Goal: Information Seeking & Learning: Learn about a topic

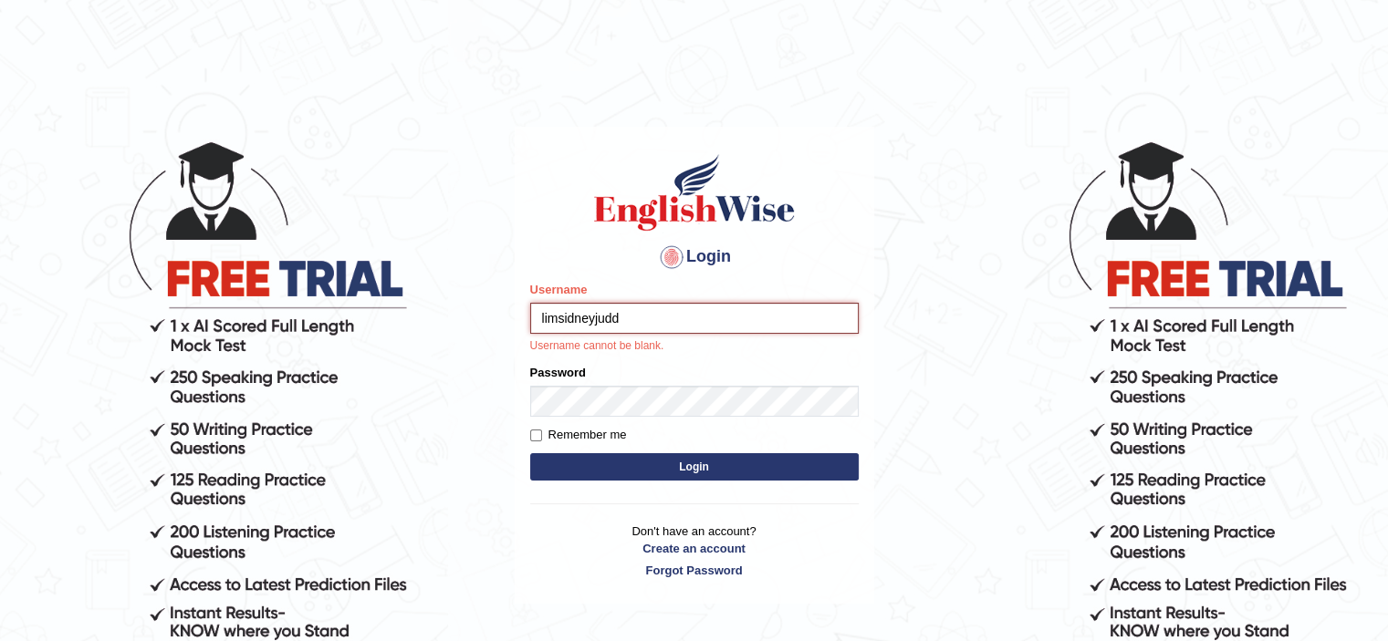
type input "limsidneyjudd"
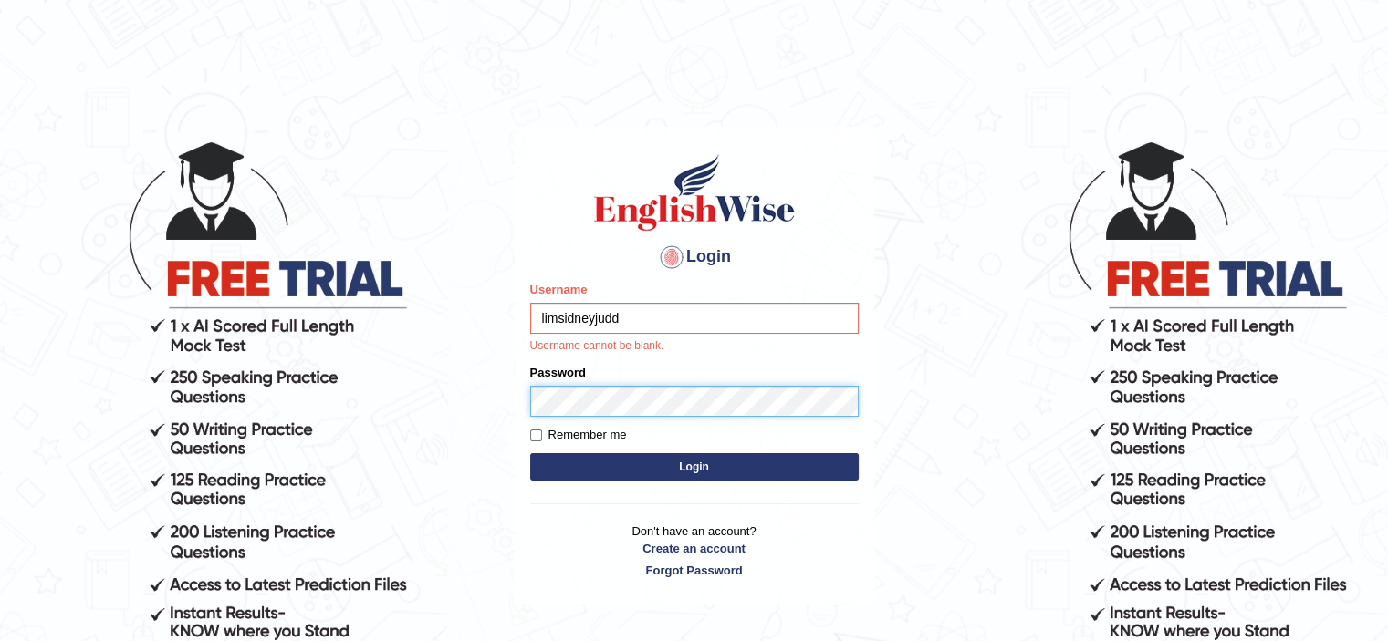
click at [643, 397] on form "Please fix the following errors: Username limsidneyjudd Username cannot be blan…" at bounding box center [694, 383] width 328 height 204
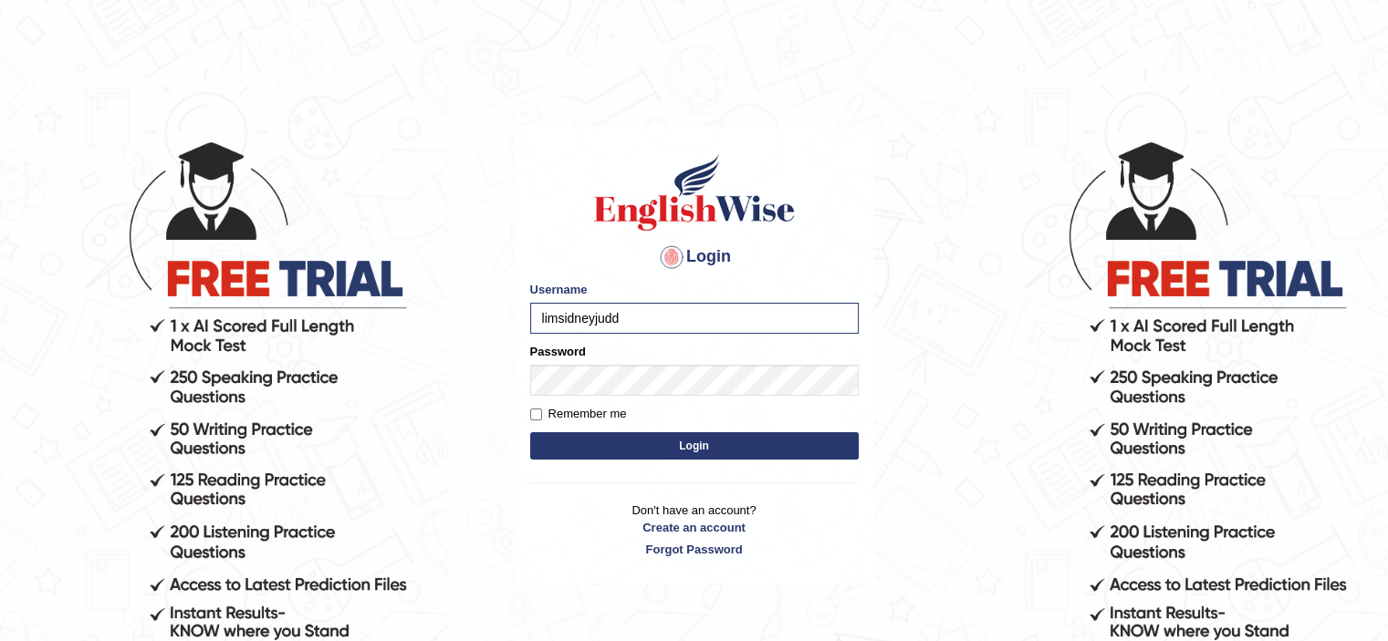
click at [638, 449] on button "Login" at bounding box center [694, 445] width 328 height 27
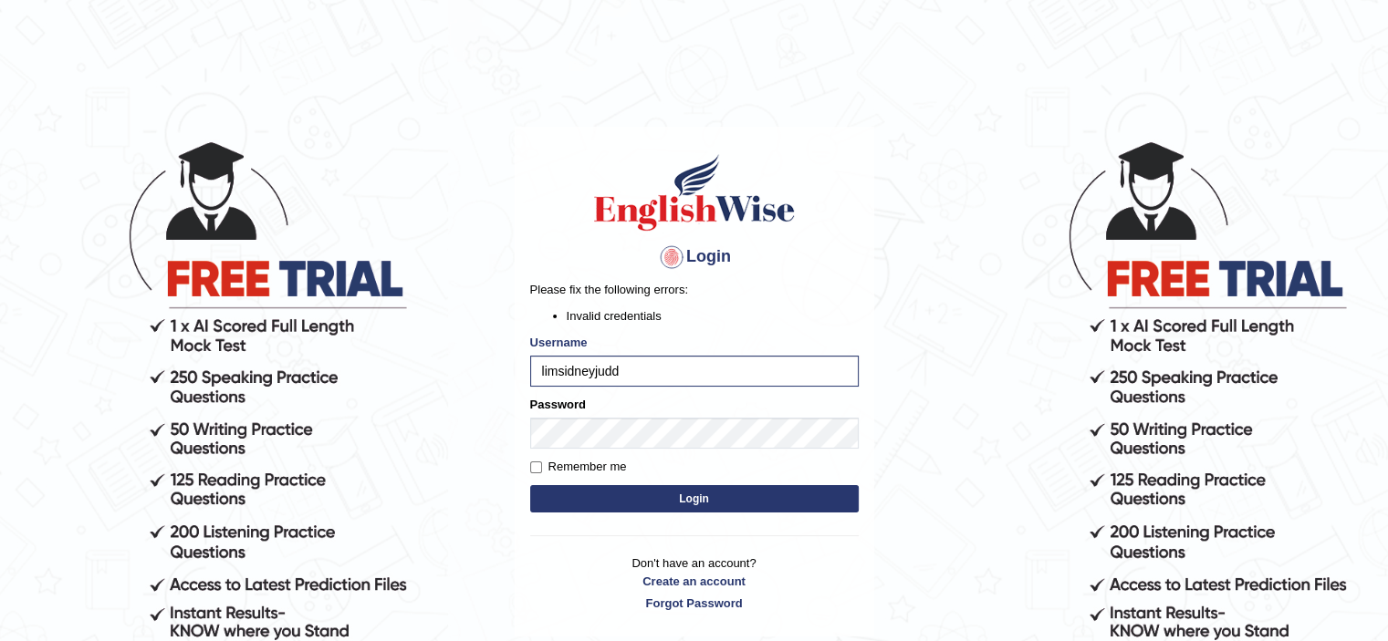
click at [631, 505] on button "Login" at bounding box center [694, 498] width 328 height 27
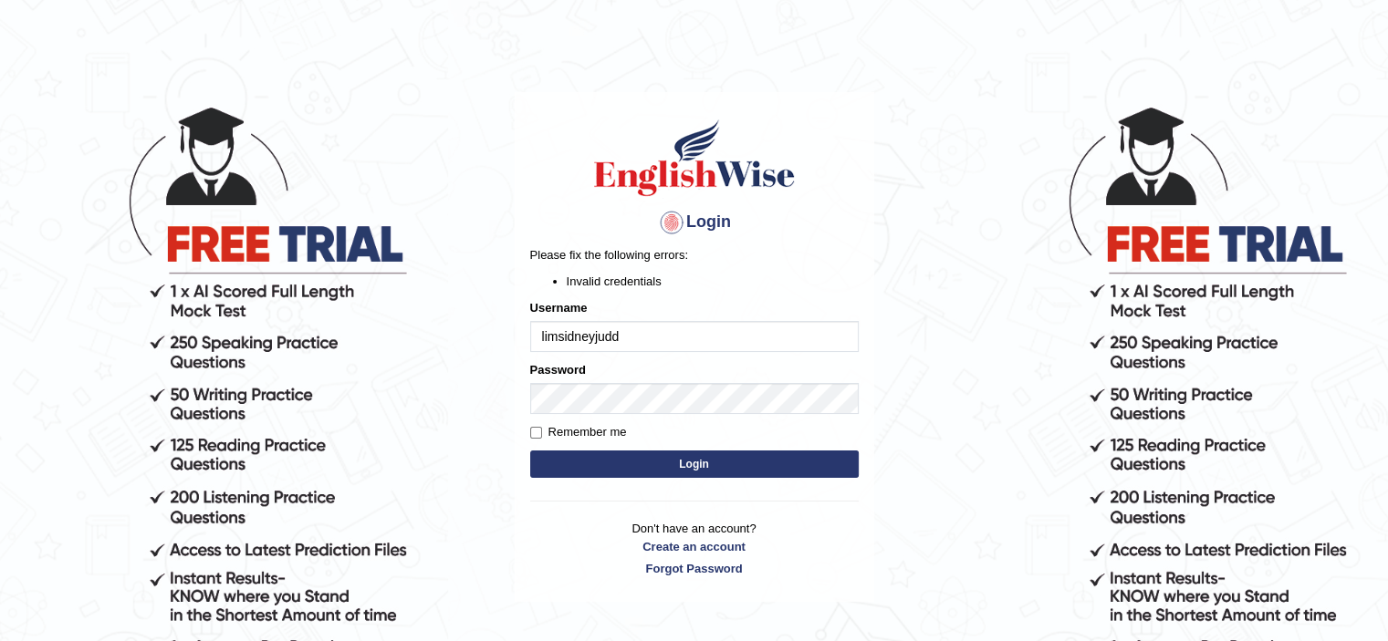
scroll to position [42, 0]
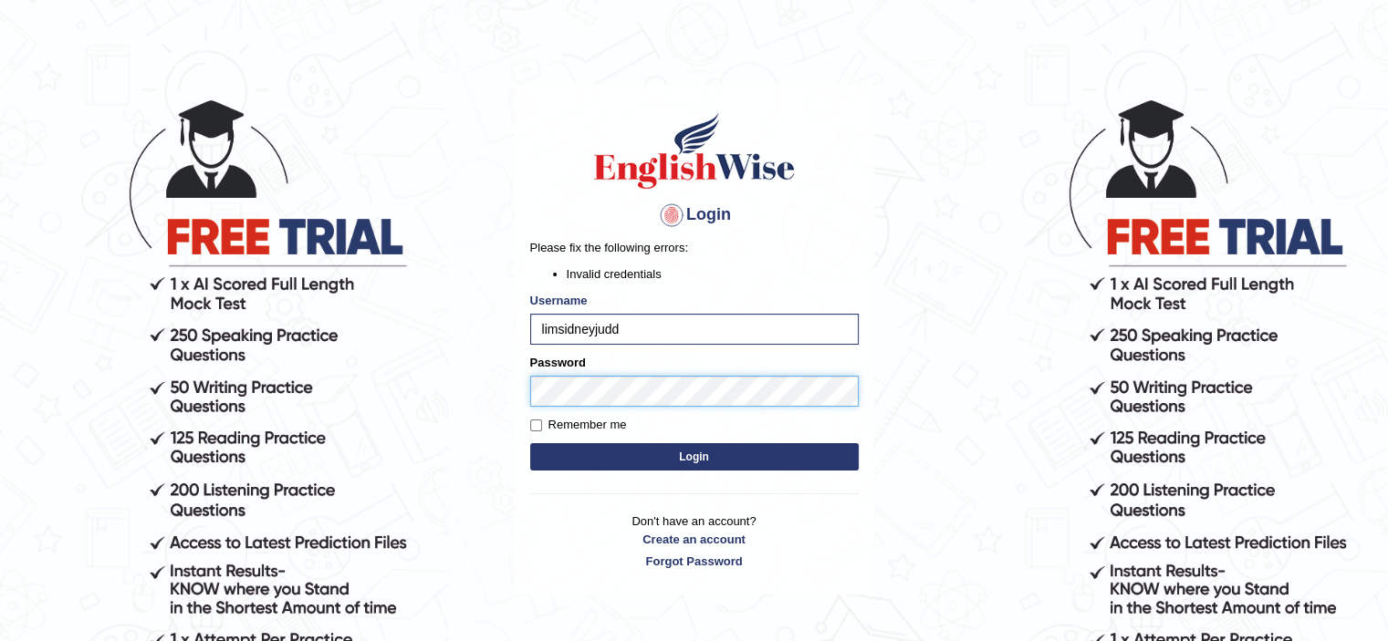
click at [530, 443] on button "Login" at bounding box center [694, 456] width 328 height 27
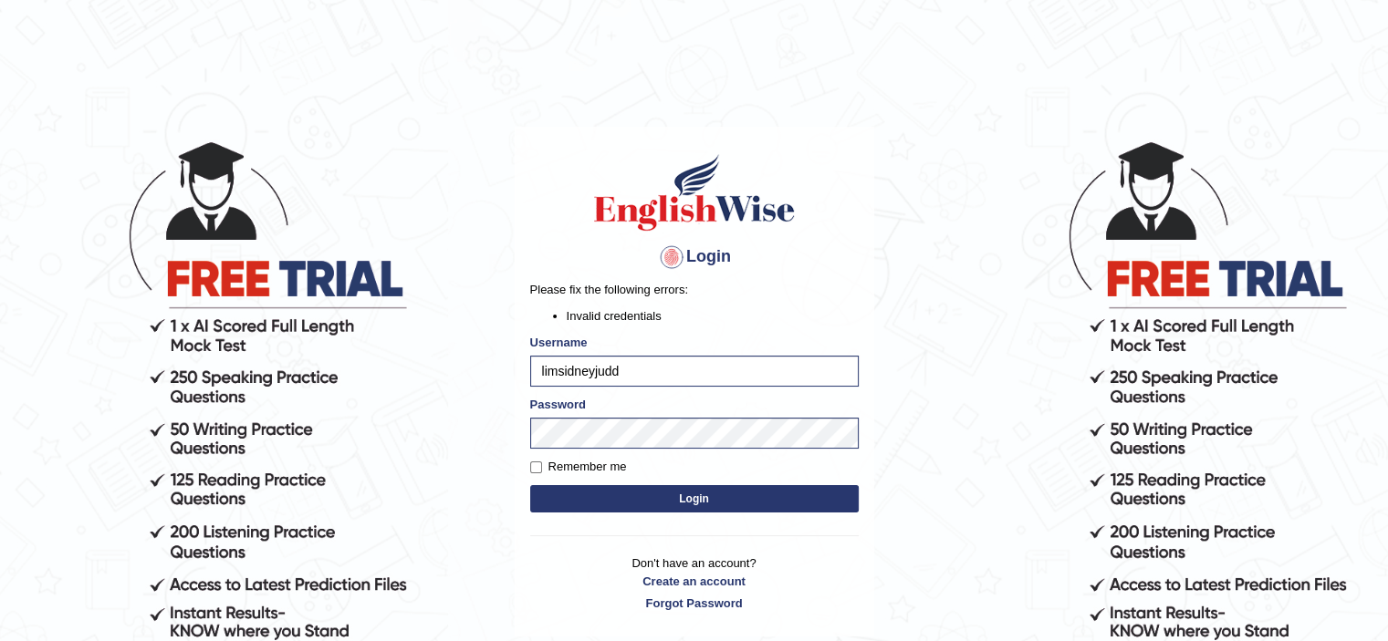
click at [627, 493] on button "Login" at bounding box center [694, 498] width 328 height 27
click at [530, 485] on button "Login" at bounding box center [694, 498] width 328 height 27
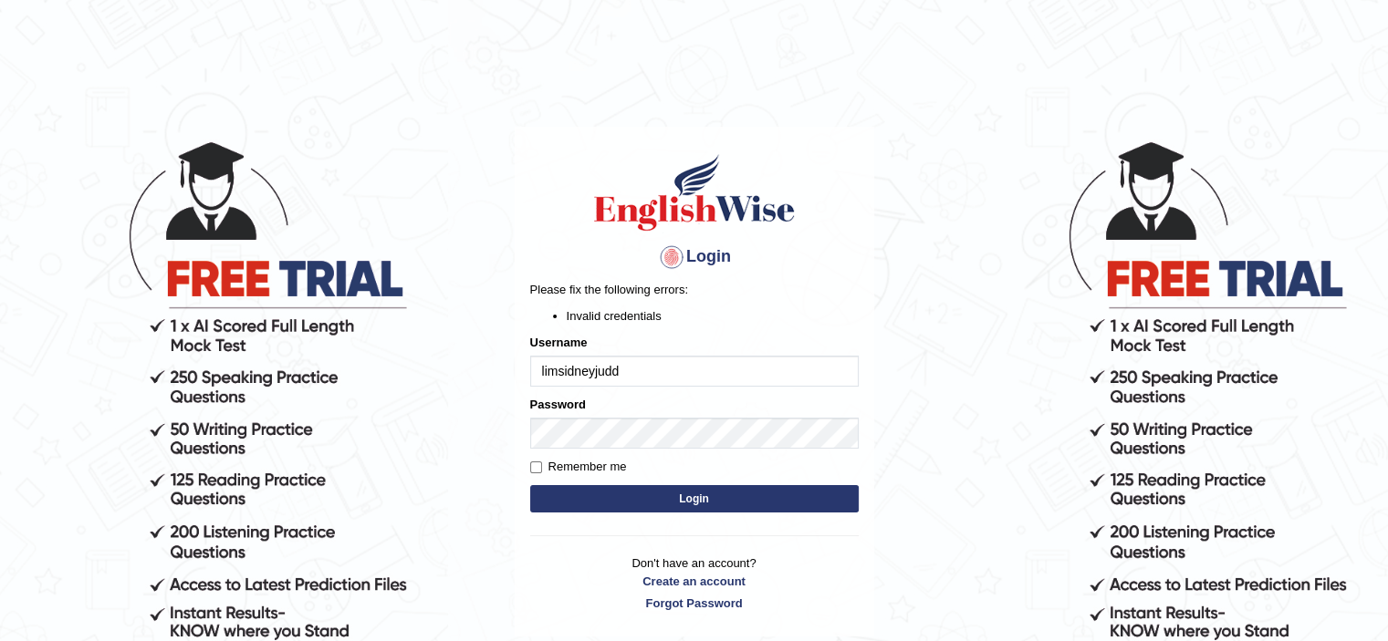
click at [653, 370] on input "limsidneyjudd" at bounding box center [694, 371] width 328 height 31
type input "limsidneyjudd@gmail.com"
click at [655, 495] on button "Login" at bounding box center [694, 498] width 328 height 27
click at [690, 369] on input "limsidneyjudd@gmail.com" at bounding box center [694, 371] width 328 height 31
click at [673, 381] on input "limsidneyjudd" at bounding box center [694, 371] width 328 height 31
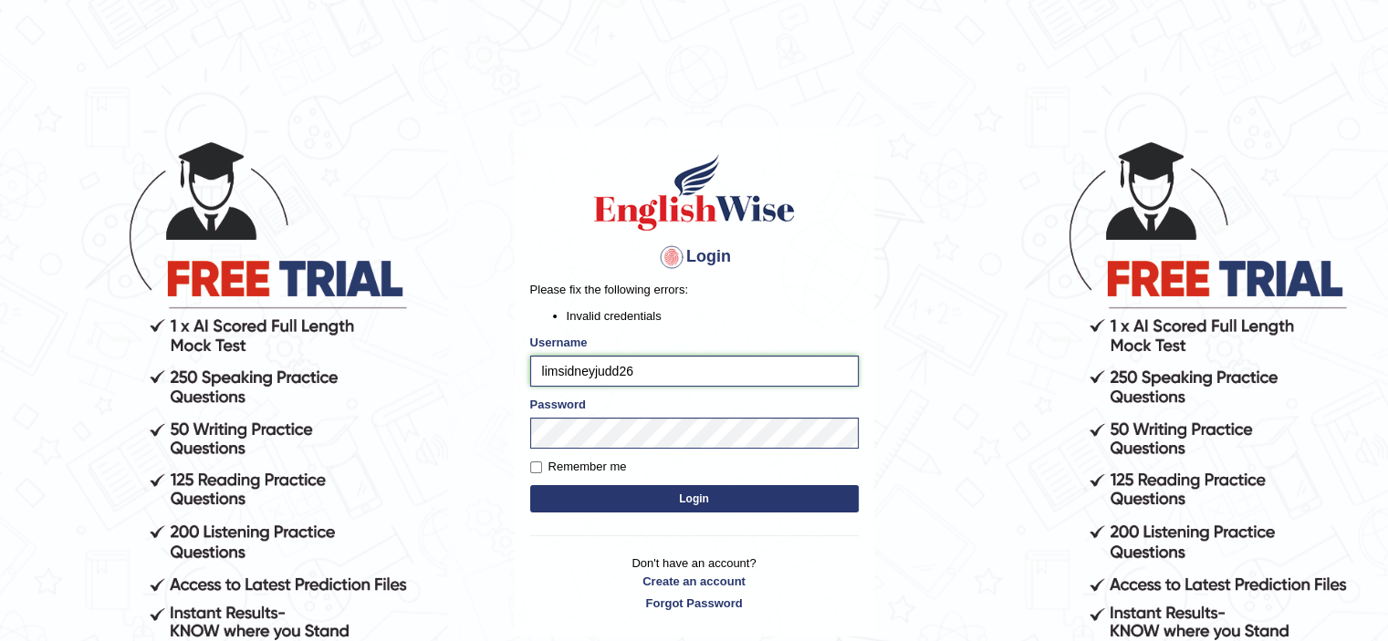
type input "limsidneyjudd26"
click at [539, 463] on input "Remember me" at bounding box center [536, 468] width 12 height 12
checkbox input "true"
click at [557, 495] on button "Login" at bounding box center [694, 498] width 328 height 27
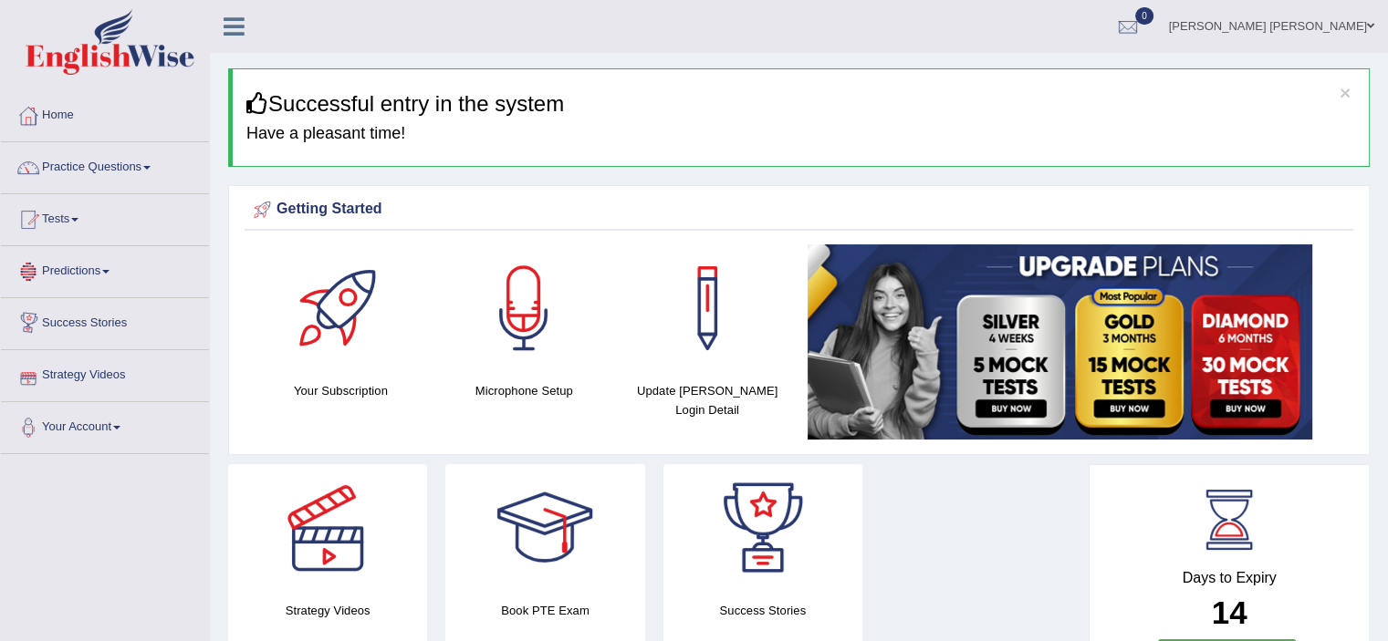
click at [83, 265] on link "Predictions" at bounding box center [105, 269] width 208 height 46
click at [83, 265] on link "Predictions" at bounding box center [102, 269] width 203 height 46
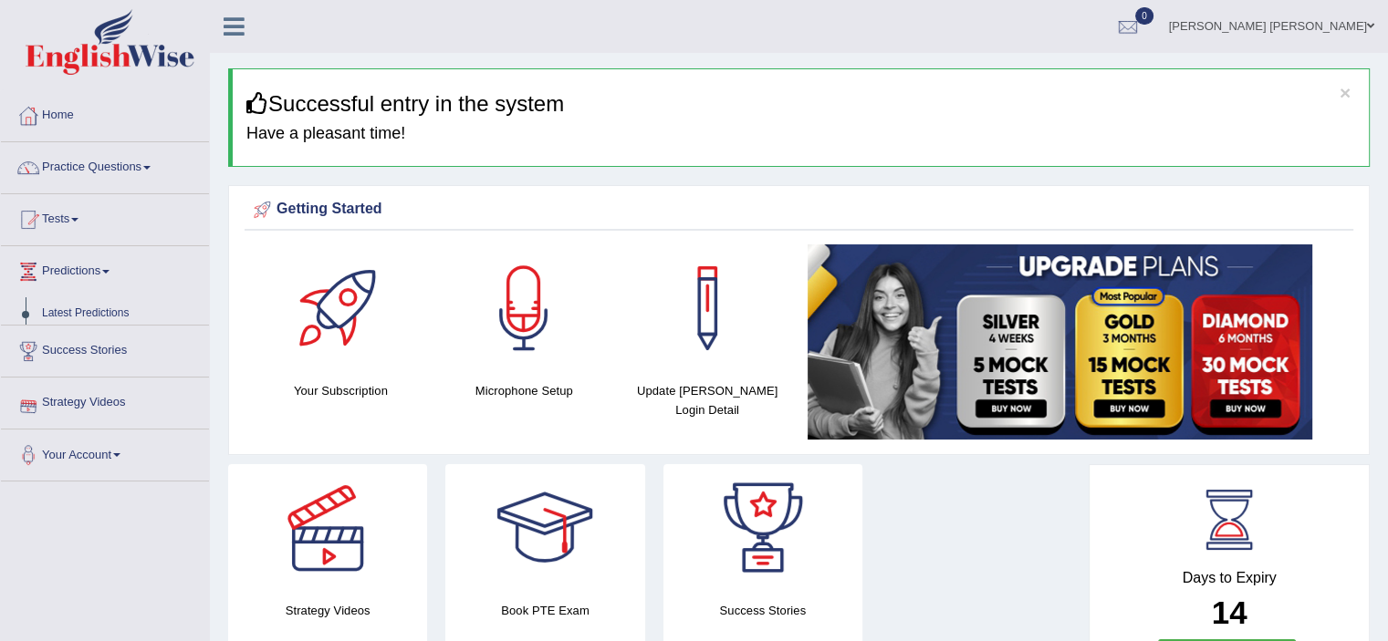
click at [83, 265] on link "Predictions" at bounding box center [105, 269] width 208 height 46
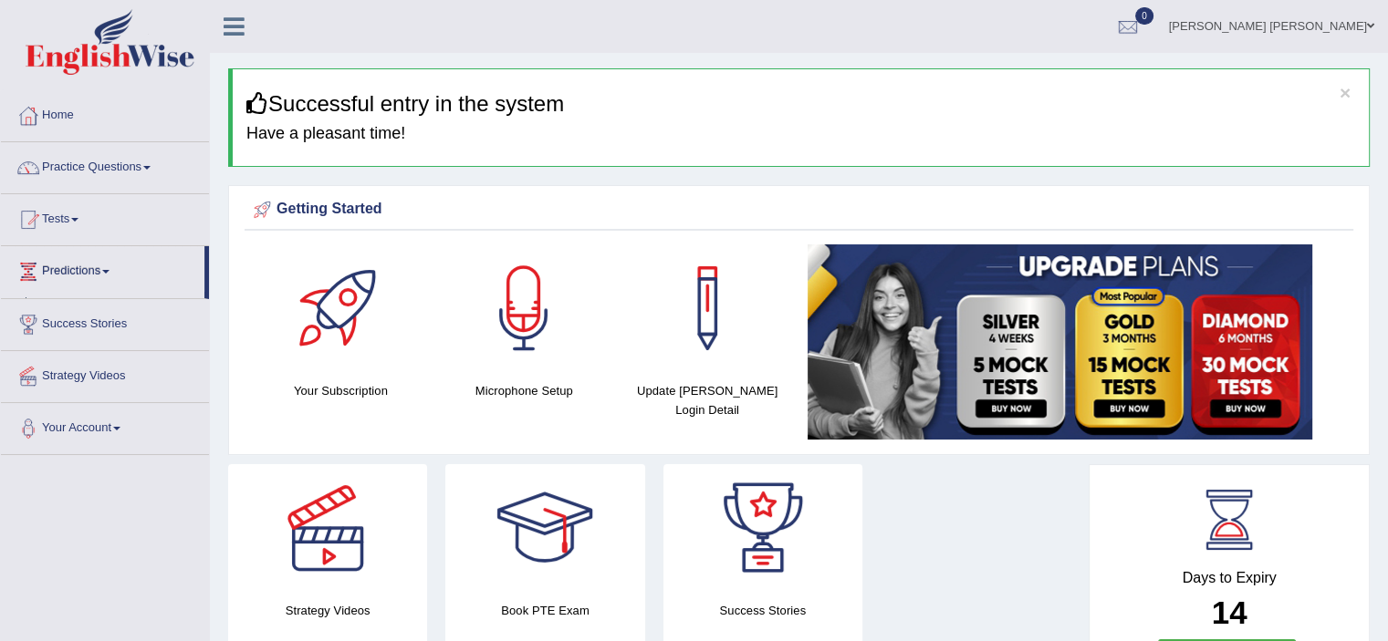
click at [83, 265] on link "Predictions" at bounding box center [102, 269] width 203 height 46
click at [135, 171] on link "Practice Questions" at bounding box center [105, 165] width 208 height 46
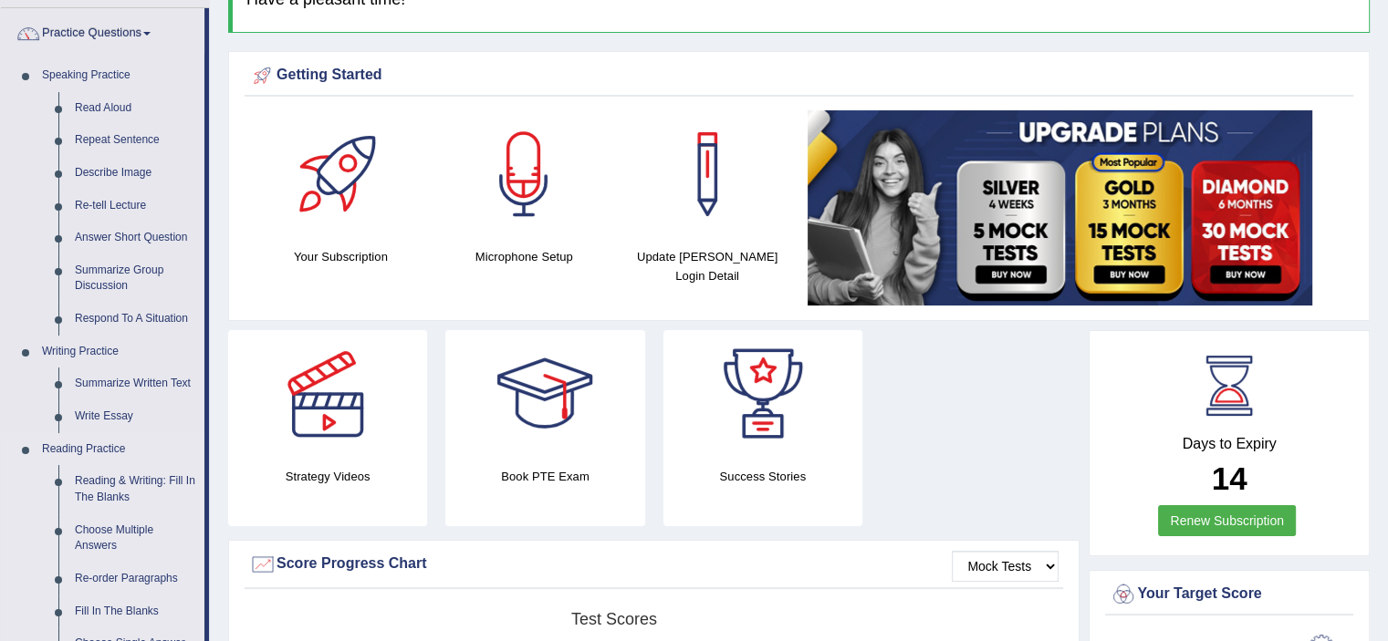
scroll to position [133, 0]
click at [124, 427] on link "Write Essay" at bounding box center [136, 417] width 138 height 33
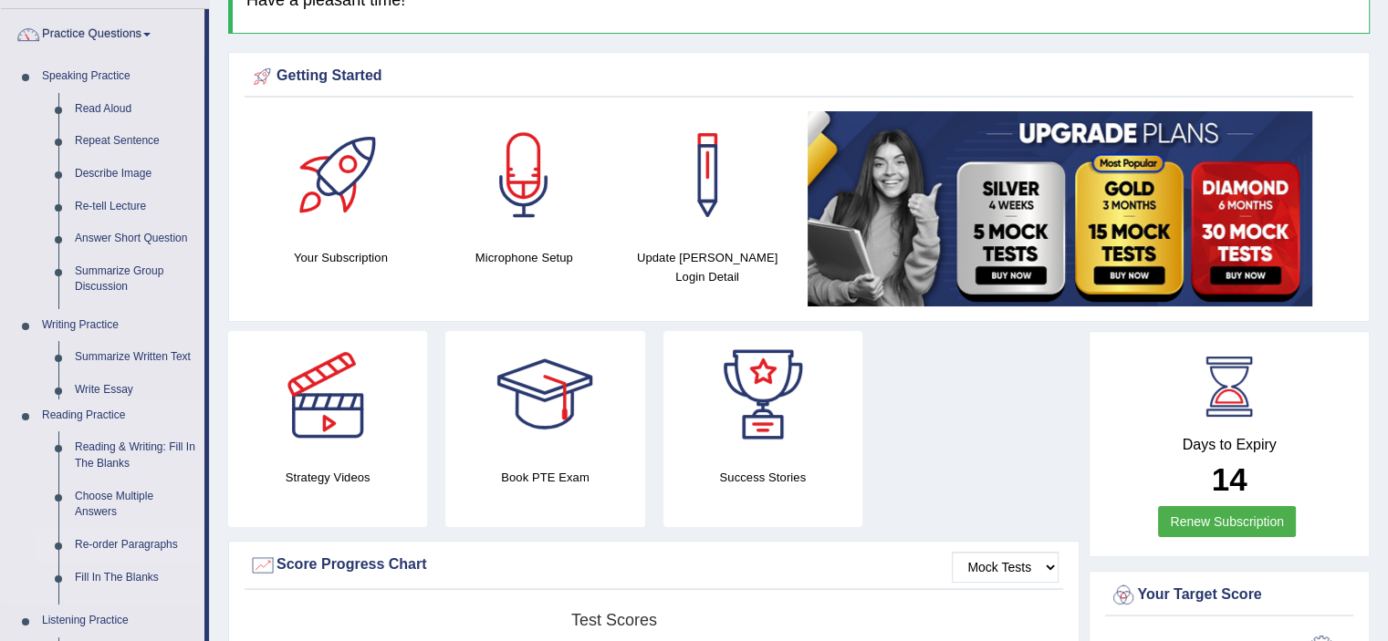
click at [124, 427] on ul "Speaking Practice Read Aloud Repeat Sentence Describe Image Re-tell Lecture Ans…" at bounding box center [102, 489] width 203 height 858
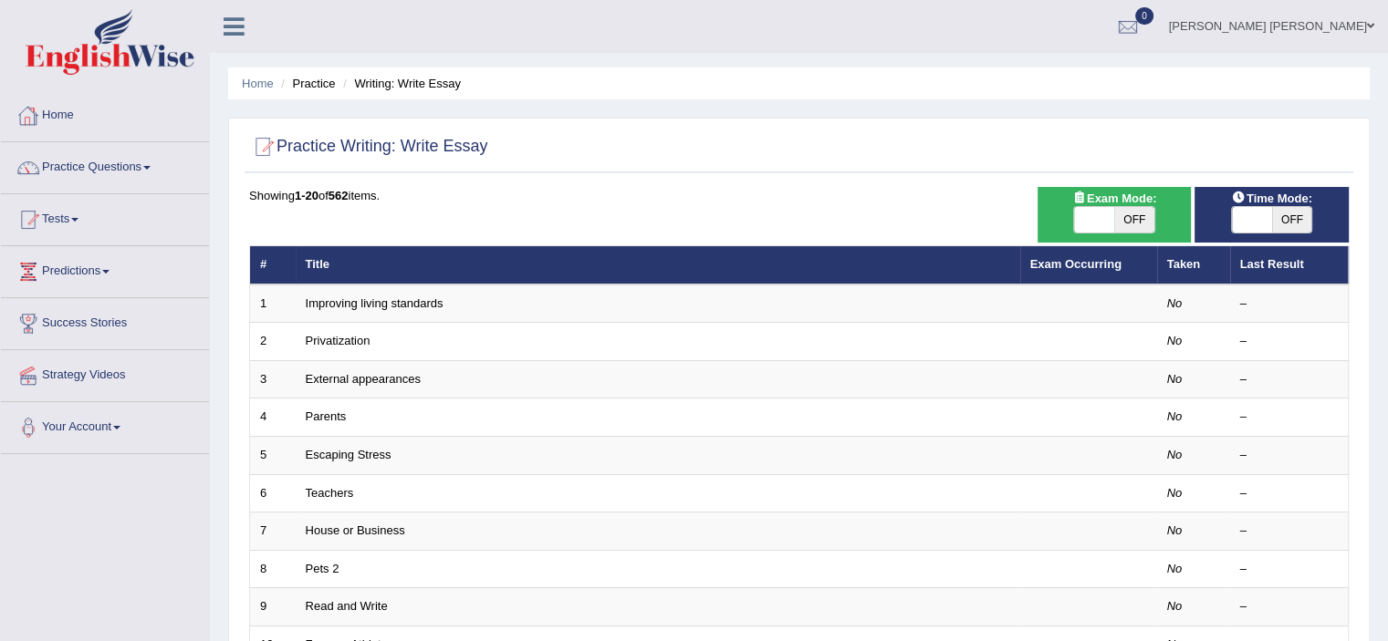
click at [130, 167] on link "Practice Questions" at bounding box center [105, 165] width 208 height 46
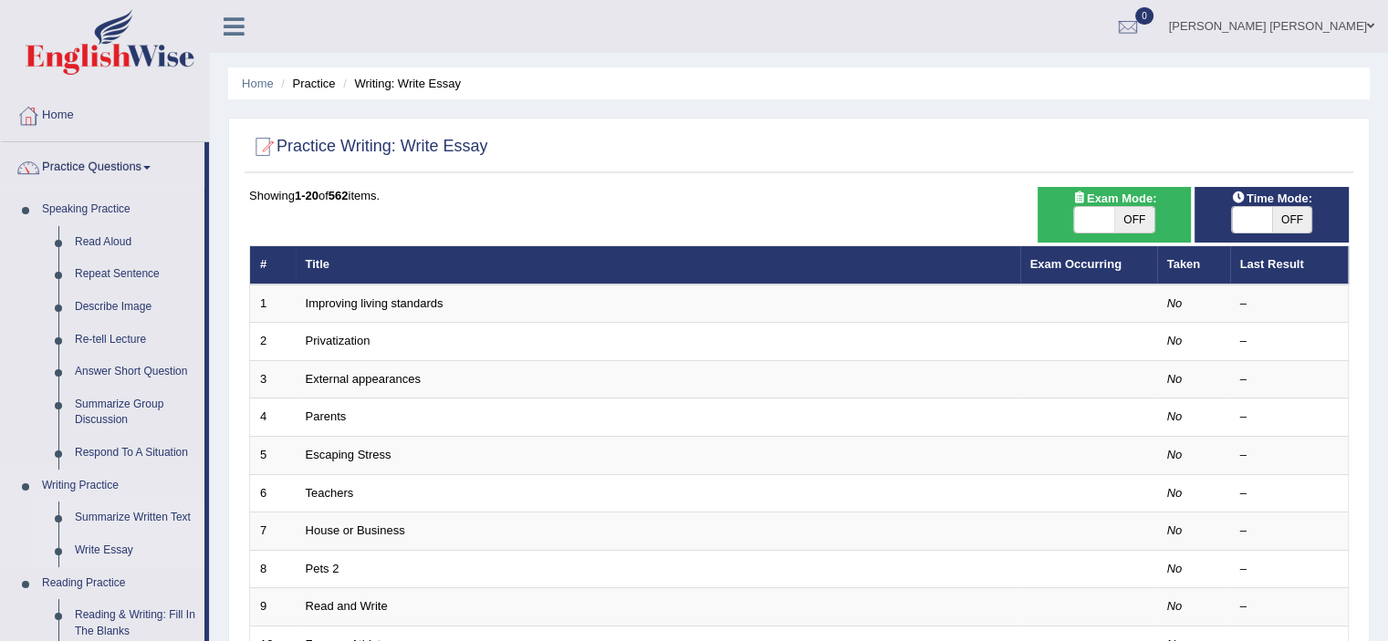
click at [109, 527] on link "Summarize Written Text" at bounding box center [136, 518] width 138 height 33
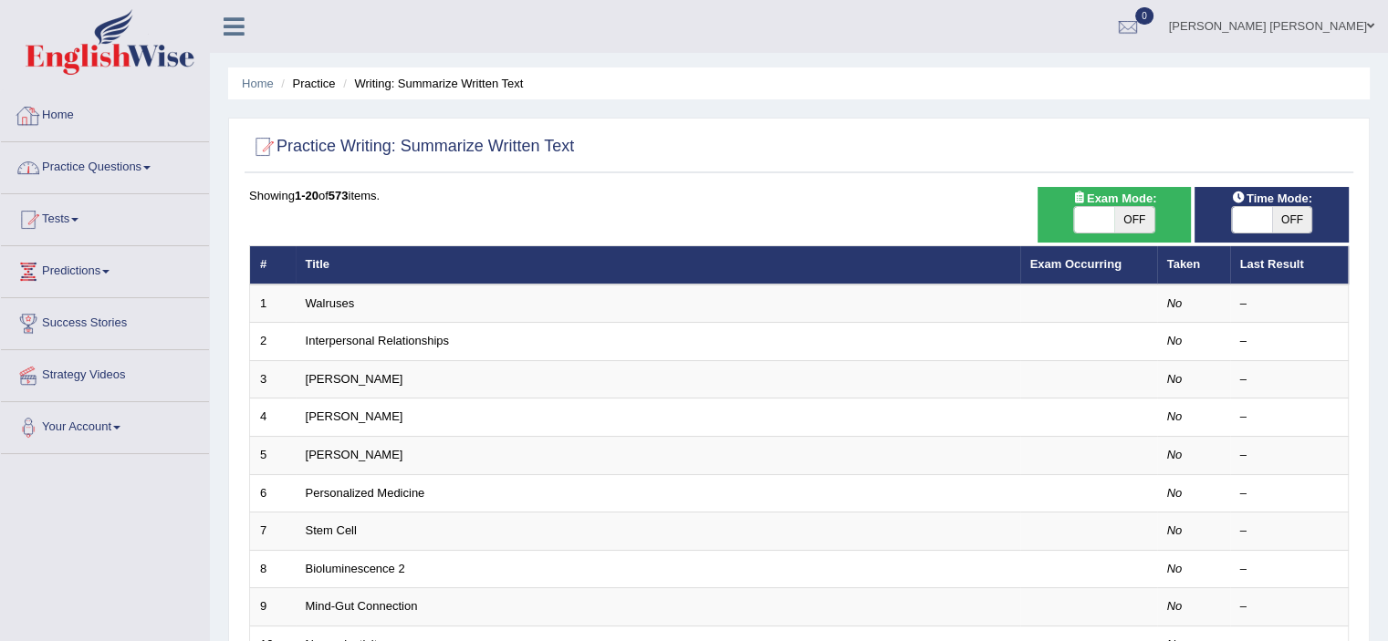
click at [114, 174] on link "Practice Questions" at bounding box center [105, 165] width 208 height 46
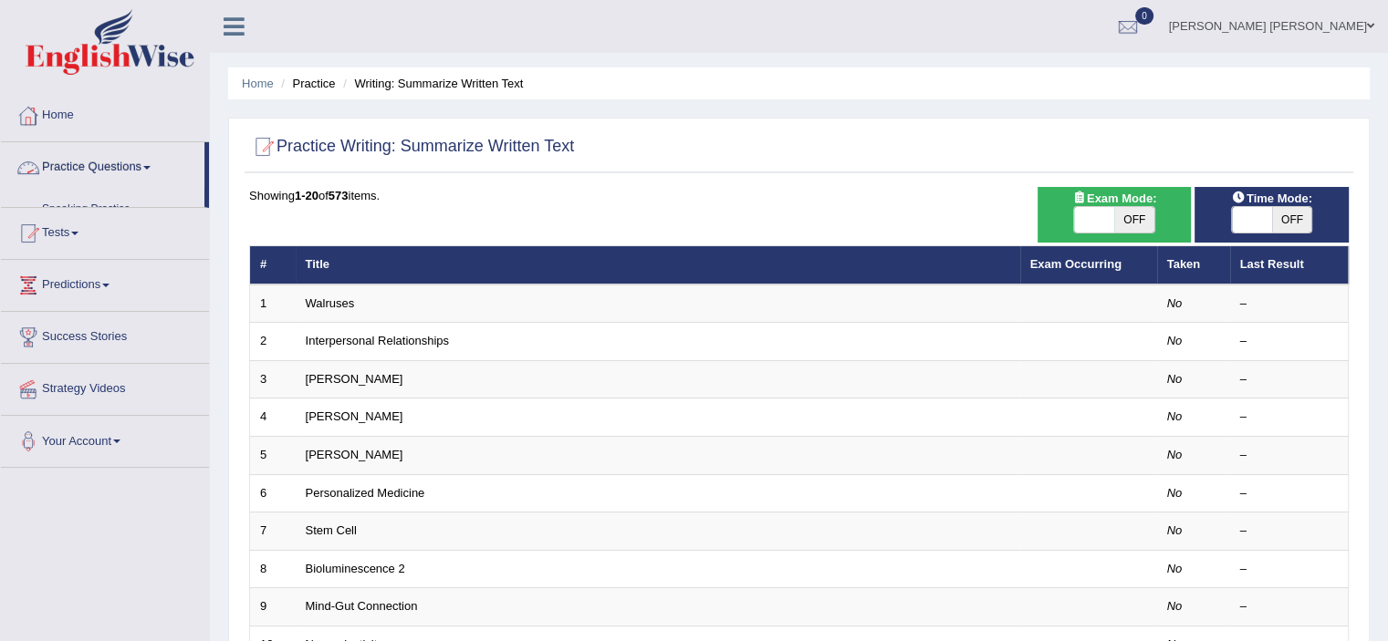
click at [114, 174] on link "Practice Questions" at bounding box center [102, 165] width 203 height 46
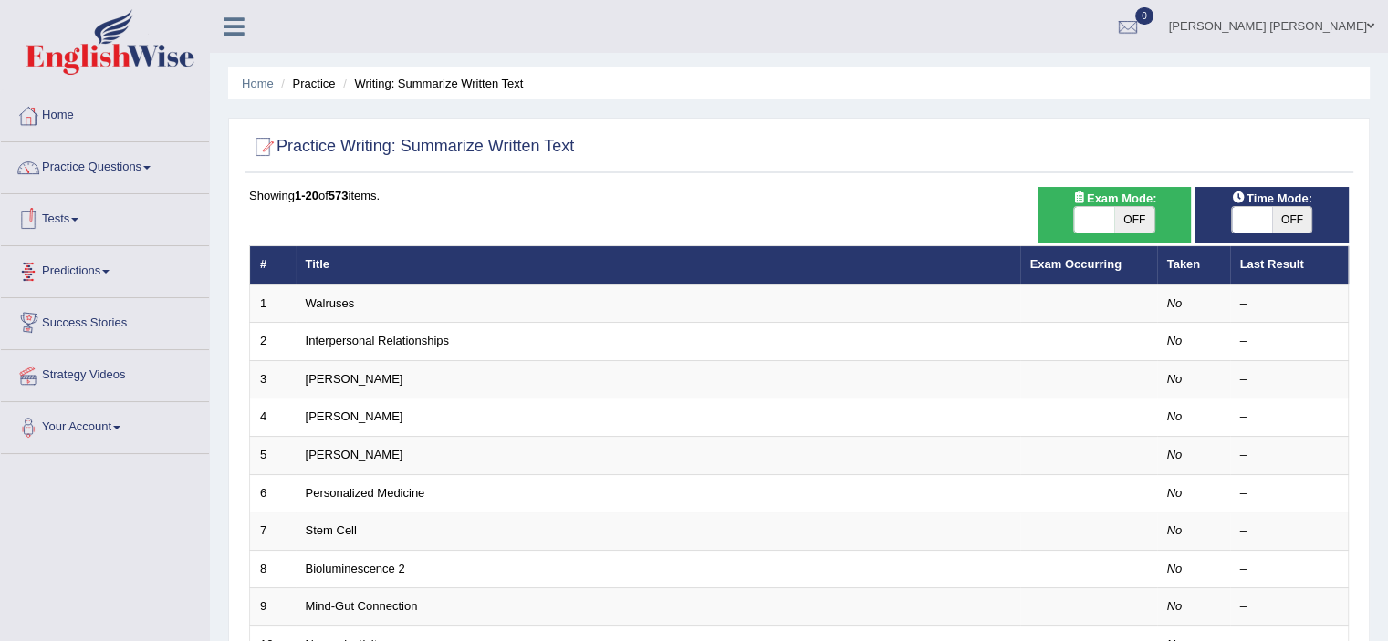
click at [107, 167] on link "Practice Questions" at bounding box center [105, 165] width 208 height 46
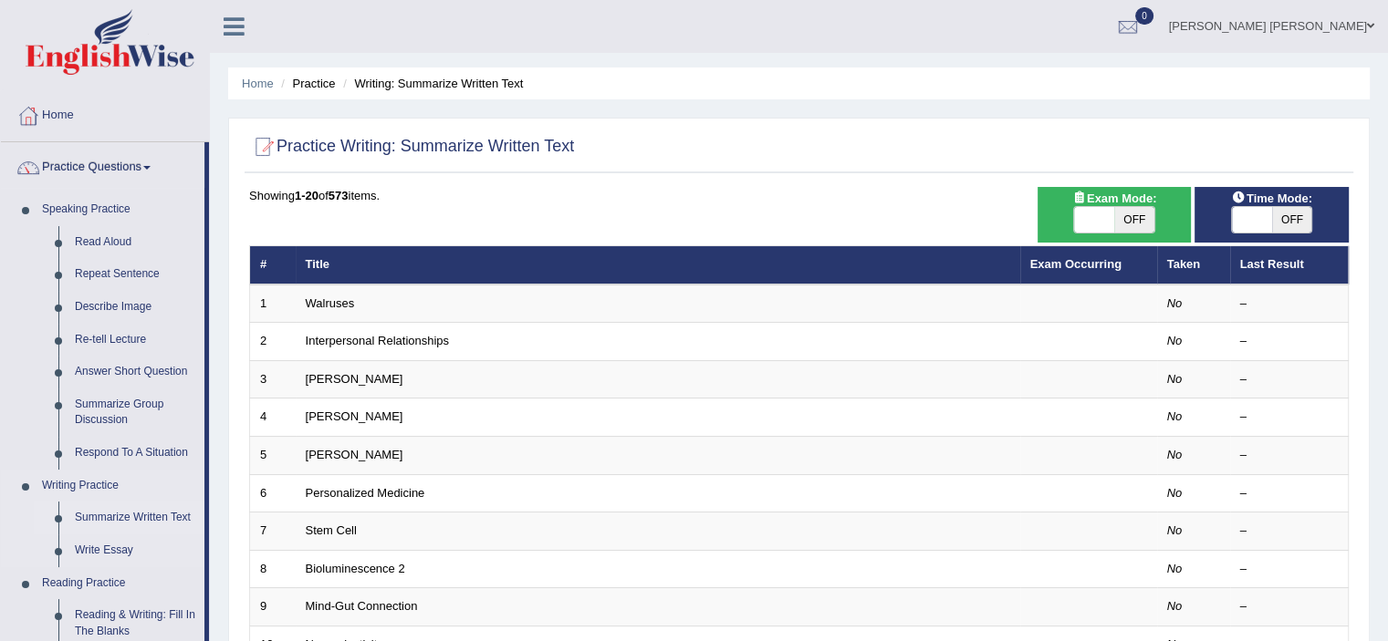
click at [121, 518] on link "Summarize Written Text" at bounding box center [136, 518] width 138 height 33
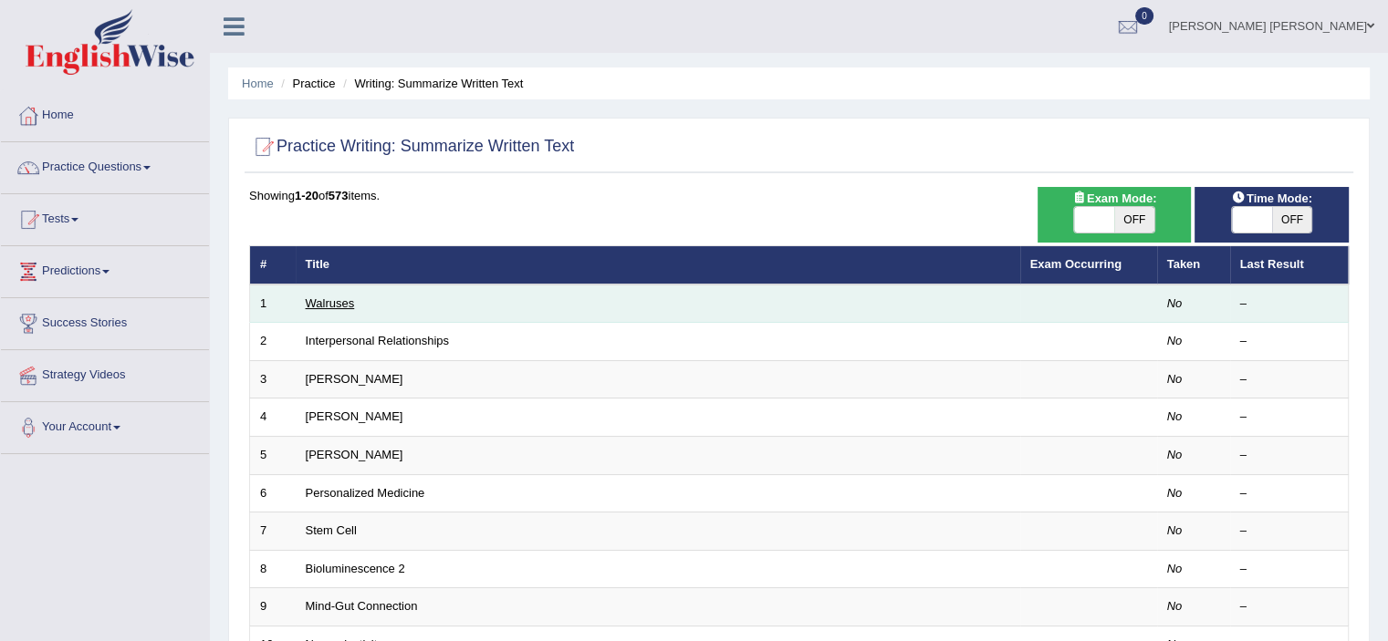
click at [332, 299] on link "Walruses" at bounding box center [330, 304] width 49 height 14
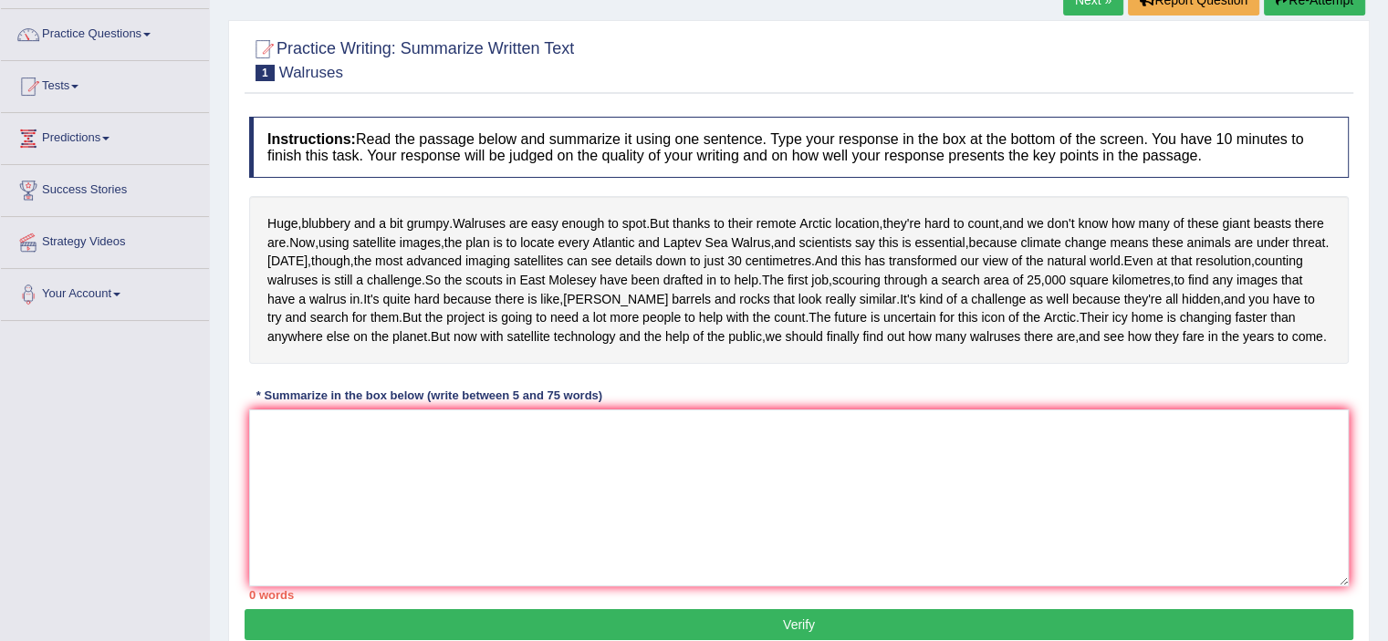
scroll to position [131, 0]
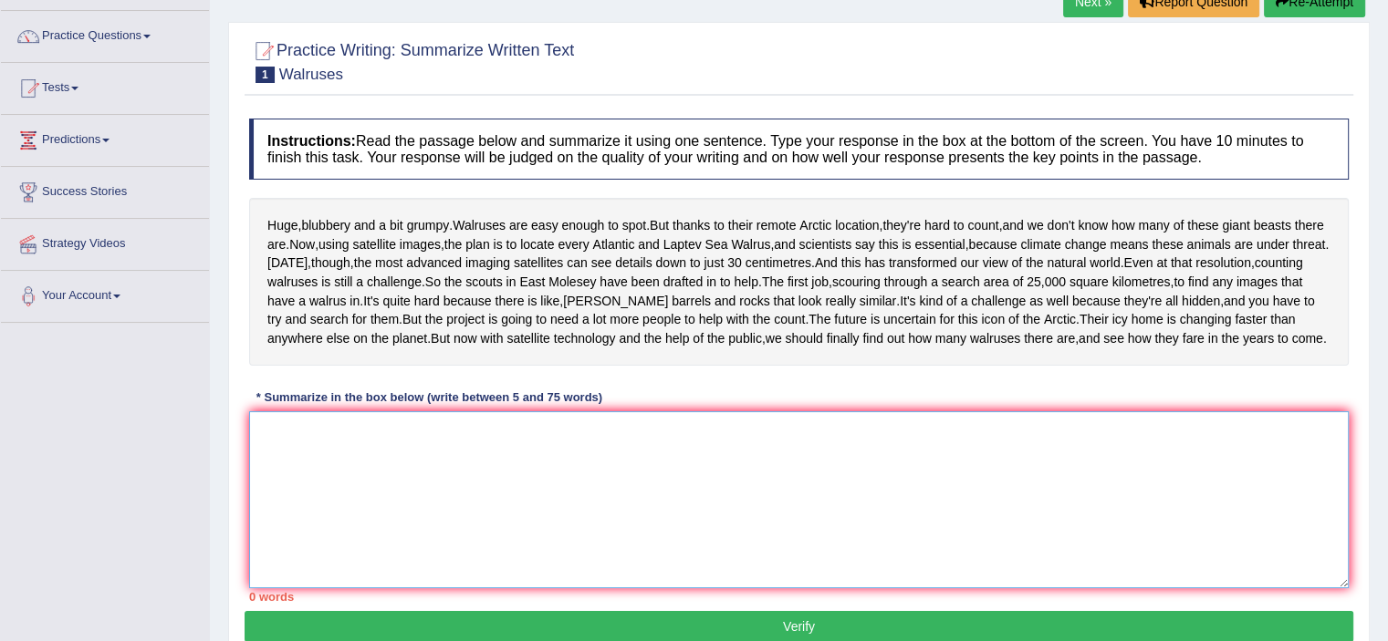
click at [369, 551] on textarea at bounding box center [798, 499] width 1099 height 177
type textarea "h"
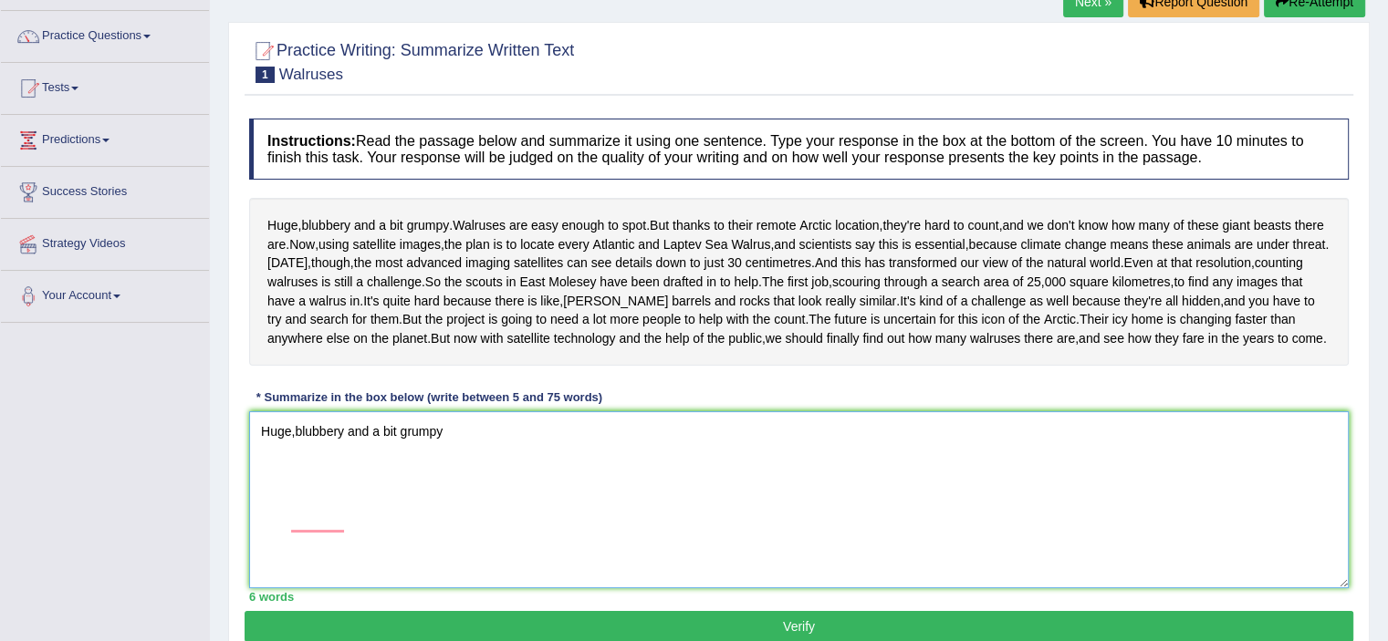
click at [287, 557] on textarea "Huge,blubbery and a bit grumpy" at bounding box center [798, 499] width 1099 height 177
click at [287, 557] on div "No synonyms found" at bounding box center [374, 549] width 197 height 34
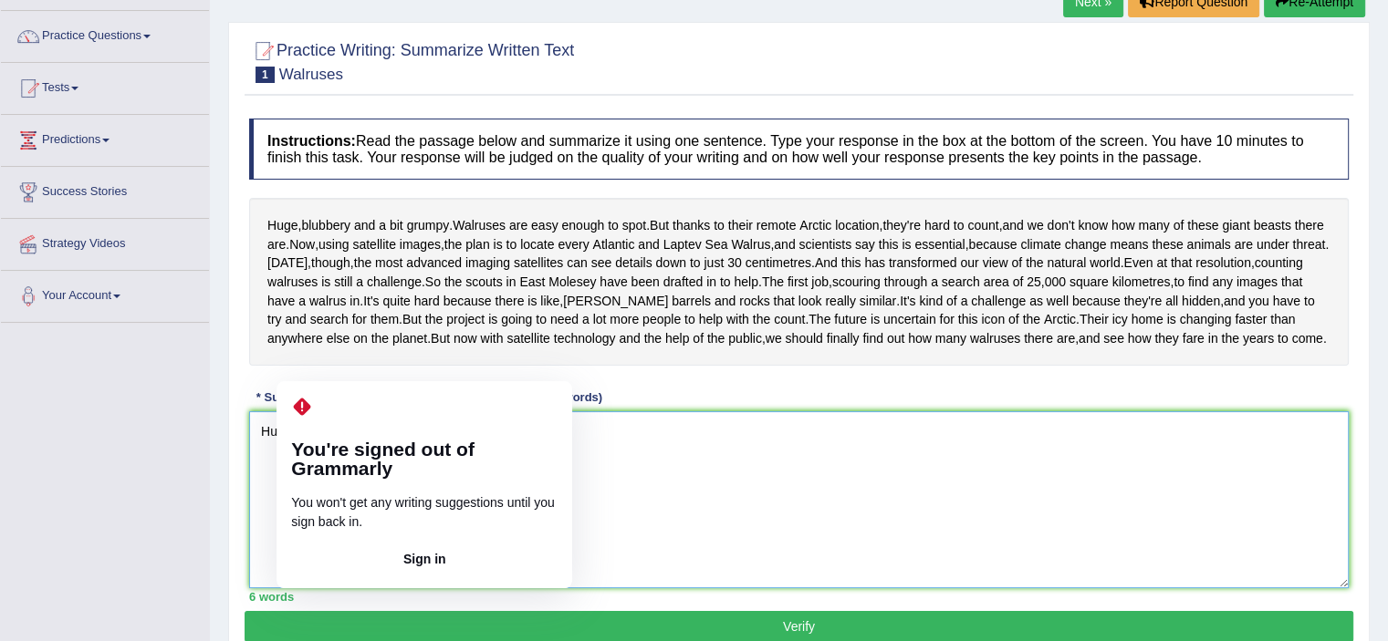
click at [310, 561] on textarea "Huge,blubbery and a bit grumpy" at bounding box center [798, 499] width 1099 height 177
click at [292, 517] on textarea "Huge,blubbery and a bit grumpy" at bounding box center [798, 499] width 1099 height 177
click at [296, 521] on textarea "Huge,blubbery and a bit grumpy" at bounding box center [798, 499] width 1099 height 177
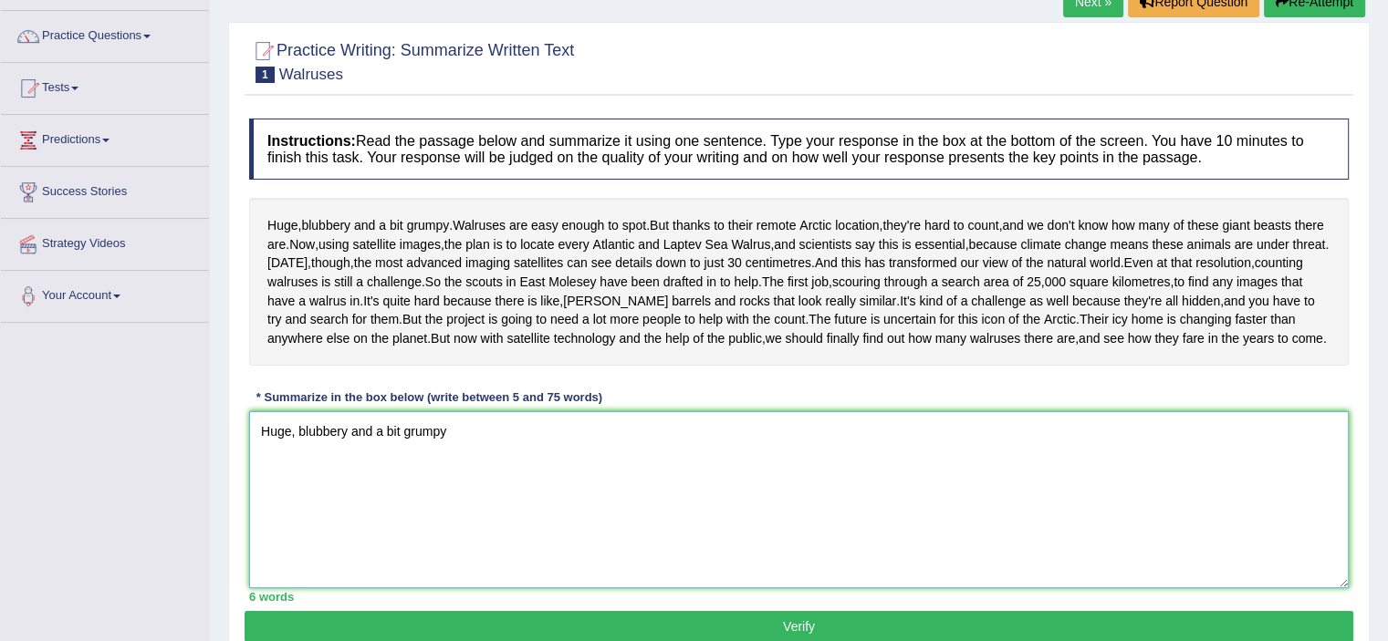
click at [452, 526] on textarea "Huge, blubbery and a bit grumpy" at bounding box center [798, 499] width 1099 height 177
click at [496, 523] on textarea "Huge, blubbery and a bit grumpy, and the plant is" at bounding box center [798, 499] width 1099 height 177
click at [540, 523] on textarea "Huge, blubbery and a bit grumpy, and the plant is" at bounding box center [798, 499] width 1099 height 177
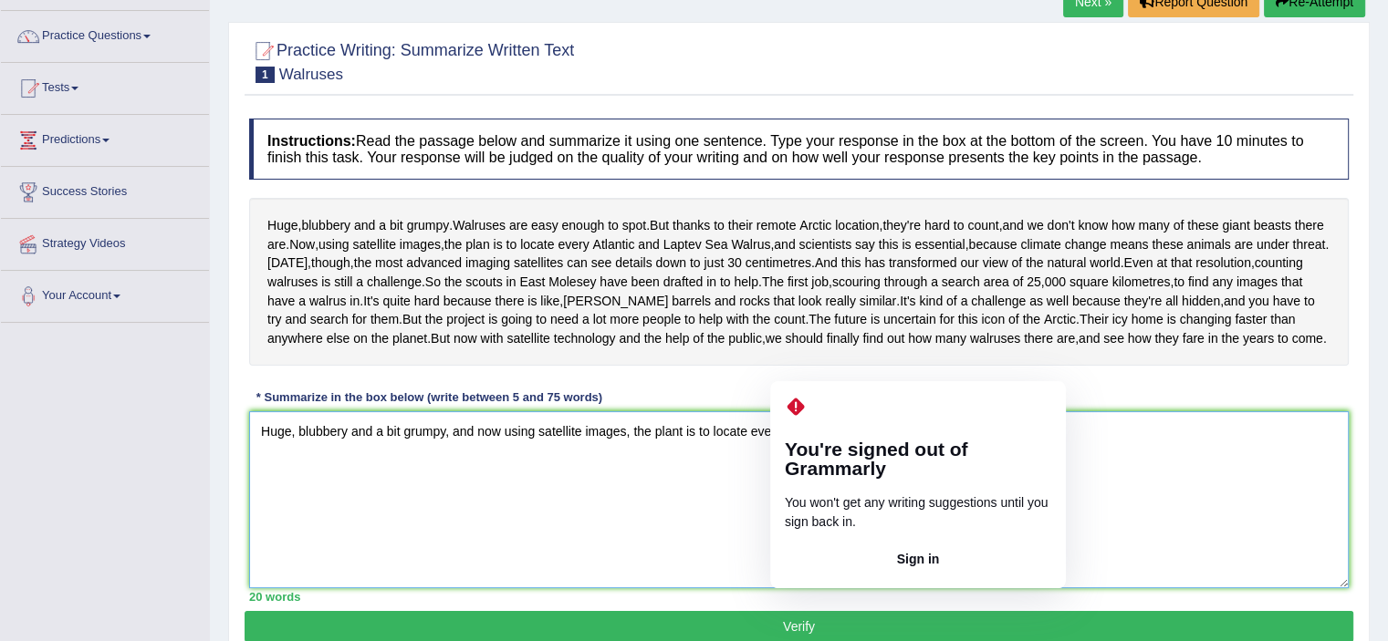
click at [801, 523] on textarea "Huge, blubbery and a bit grumpy, and now using satellite images, the plant is t…" at bounding box center [798, 499] width 1099 height 177
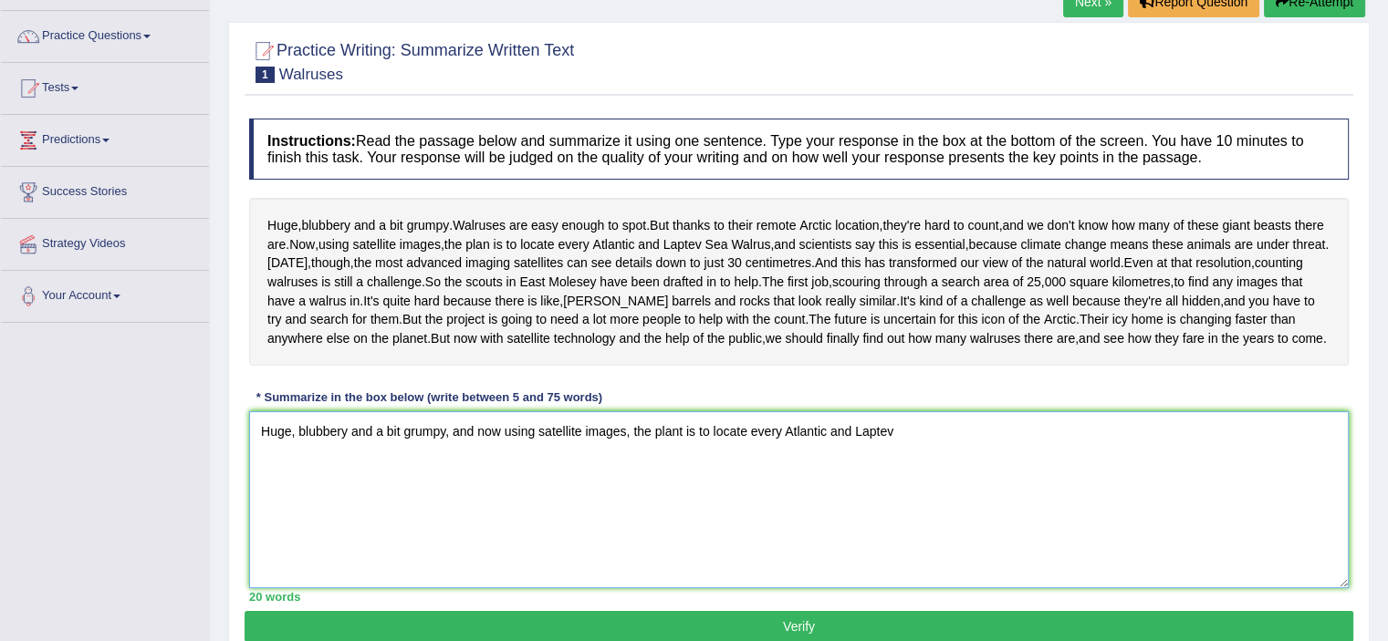
click at [919, 523] on textarea "Huge, blubbery and a bit grumpy, and now using satellite images, the plant is t…" at bounding box center [798, 499] width 1099 height 177
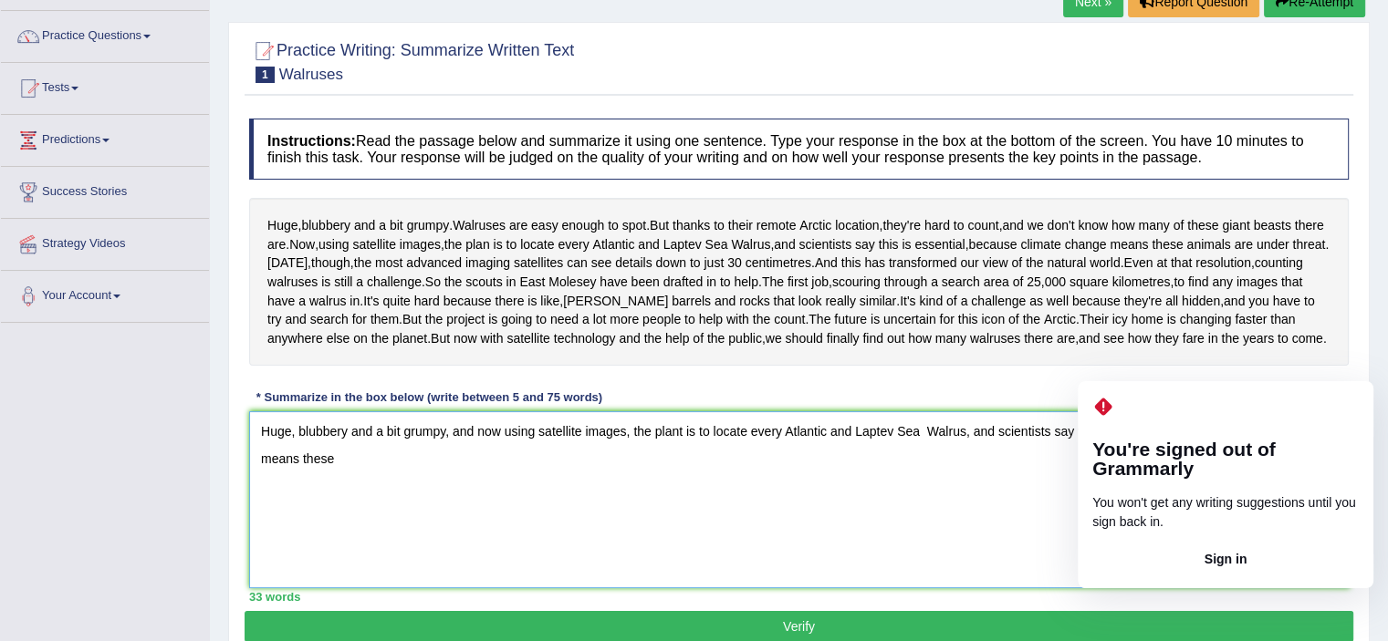
click at [1152, 517] on textarea "Huge, blubbery and a bit grumpy, and now using satellite images, the plant is t…" at bounding box center [798, 499] width 1099 height 177
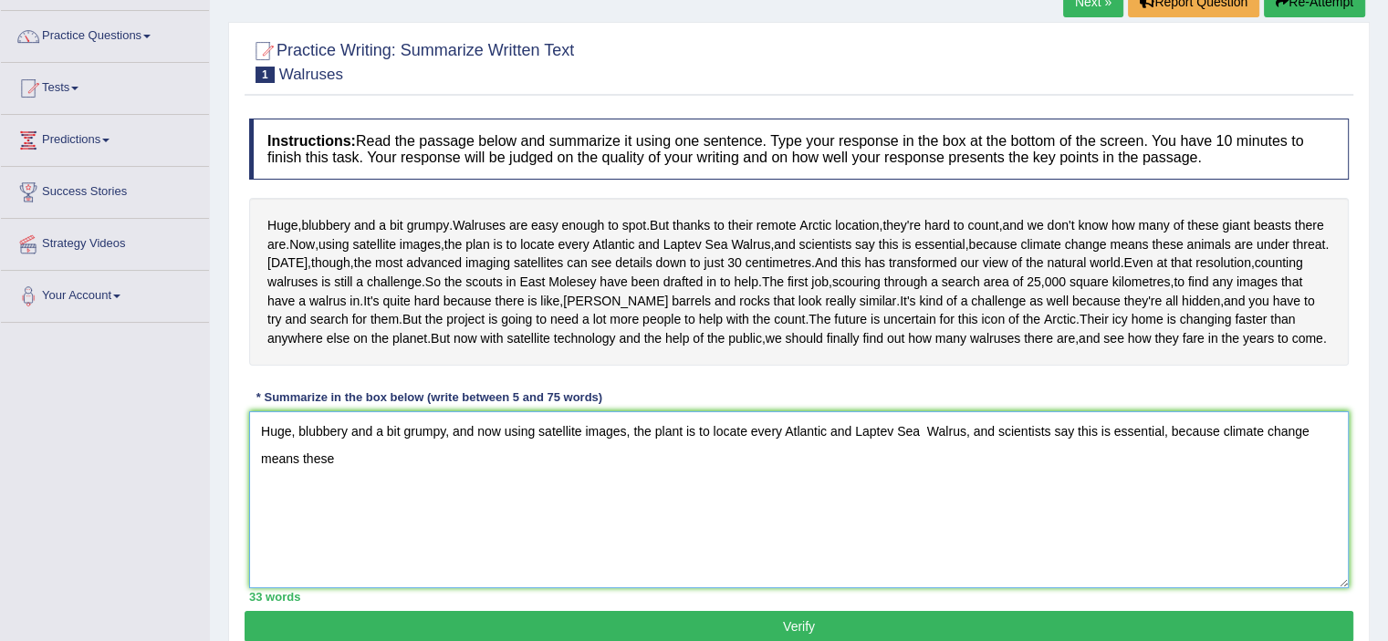
click at [361, 556] on textarea "Huge, blubbery and a bit grumpy, and now using satellite images, the plant is t…" at bounding box center [798, 499] width 1099 height 177
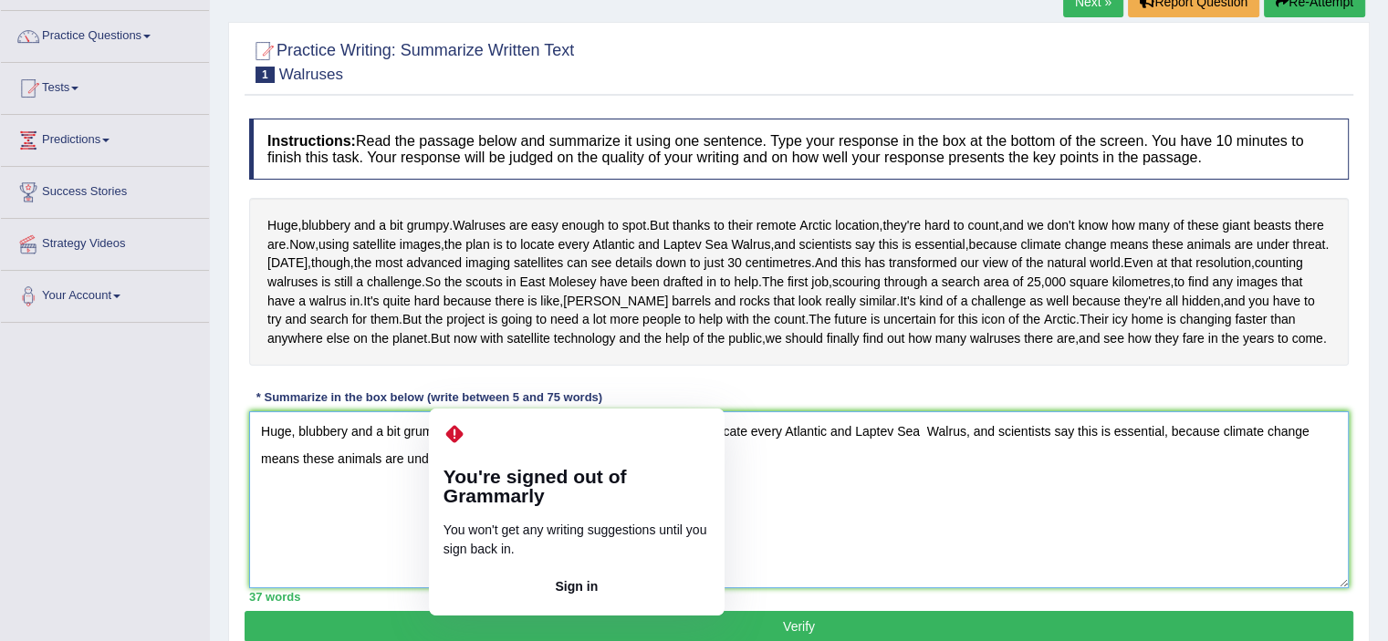
click at [455, 554] on textarea "Huge, blubbery and a bit grumpy, and now using satellite images, the plant is t…" at bounding box center [798, 499] width 1099 height 177
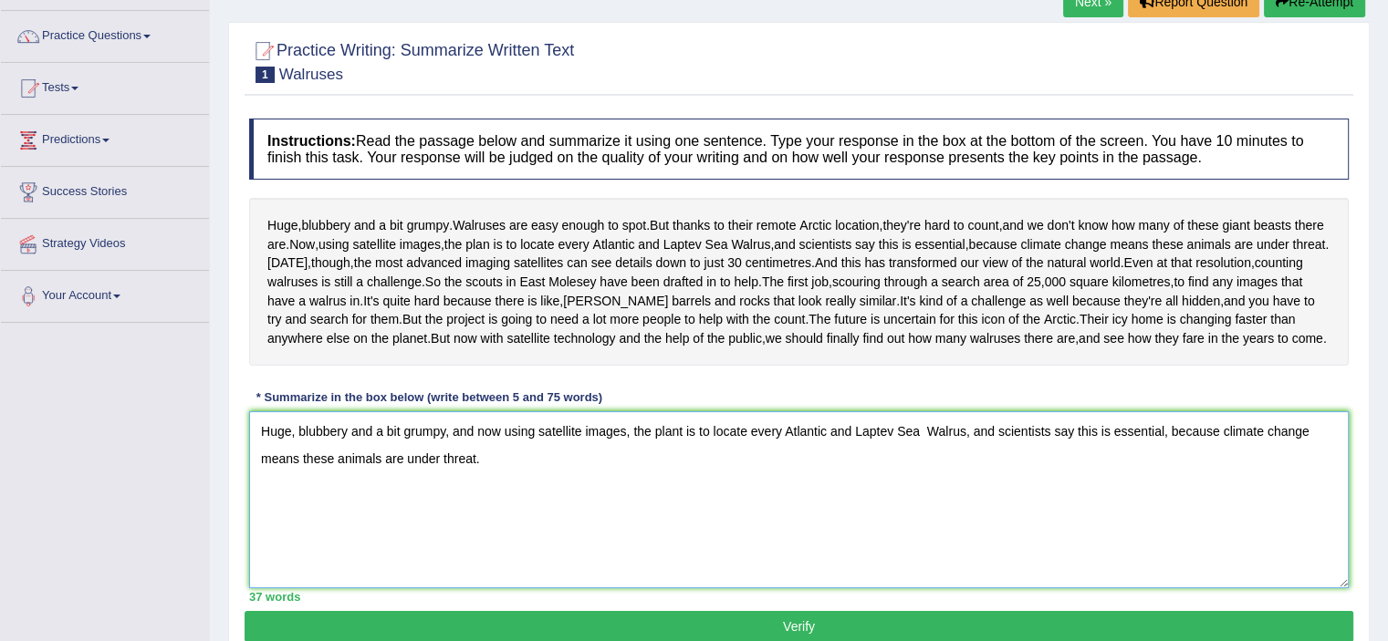
click at [489, 550] on textarea "Huge, blubbery and a bit grumpy, and now using satellite images, the plant is t…" at bounding box center [798, 499] width 1099 height 177
click at [584, 551] on textarea "Huge, blubbery and a bit grumpy, and now using satellite images, the plant is t…" at bounding box center [798, 499] width 1099 height 177
click at [695, 550] on textarea "Huge, blubbery and a bit grumpy, and now using satellite images, the plant is t…" at bounding box center [798, 499] width 1099 height 177
click at [753, 555] on textarea "Huge, blubbery and a bit grumpy, and now using satellite images, the plant is t…" at bounding box center [798, 499] width 1099 height 177
click at [882, 547] on textarea "Huge, blubbery and a bit grumpy, and now using satellite images, the plant is t…" at bounding box center [798, 499] width 1099 height 177
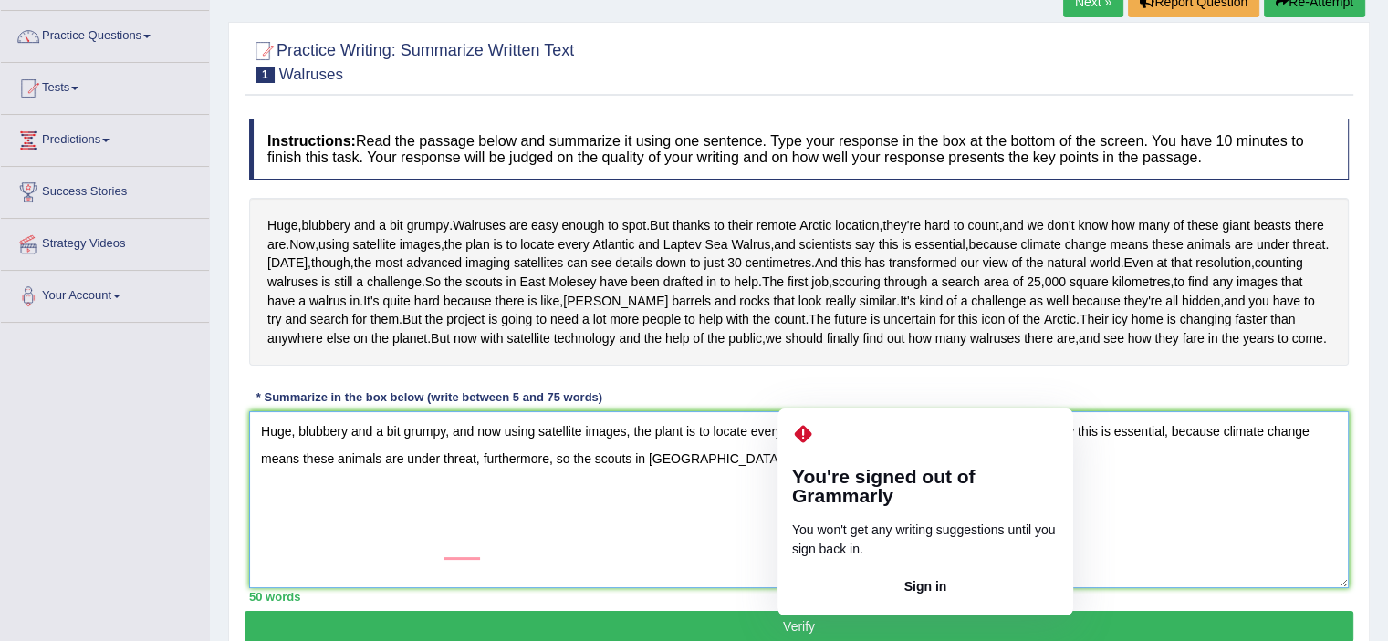
click at [814, 550] on textarea "Huge, blubbery and a bit grumpy, and now using satellite images, the plant is t…" at bounding box center [798, 499] width 1099 height 177
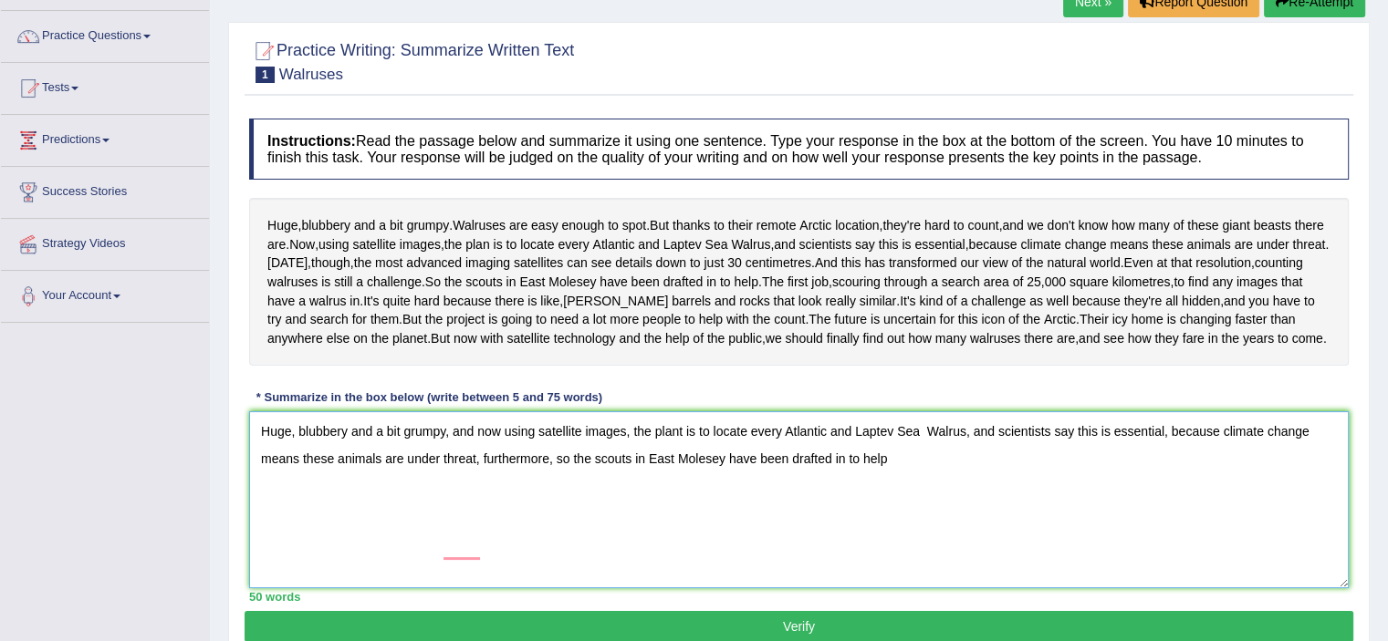
click at [912, 536] on textarea "Huge, blubbery and a bit grumpy, and now using satellite images, the plant is t…" at bounding box center [798, 499] width 1099 height 177
click at [907, 546] on textarea "Huge, blubbery and a bit grumpy, and now using satellite images, the plant is t…" at bounding box center [798, 499] width 1099 height 177
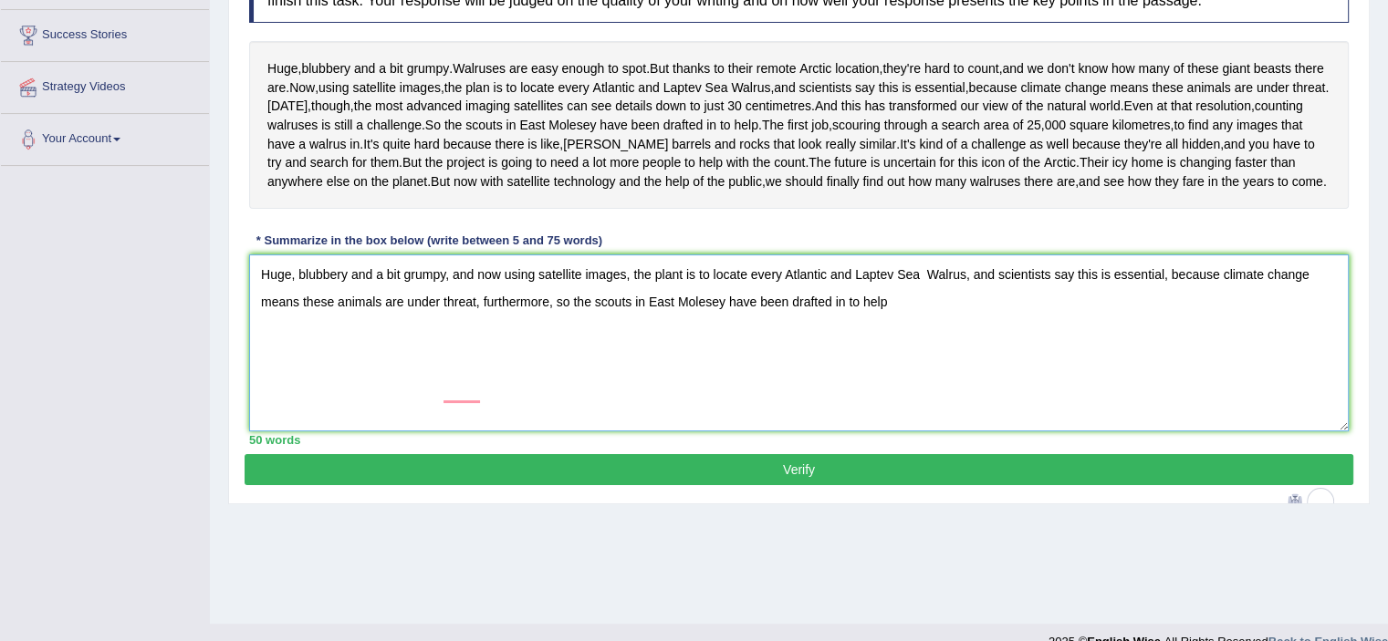
scroll to position [317, 0]
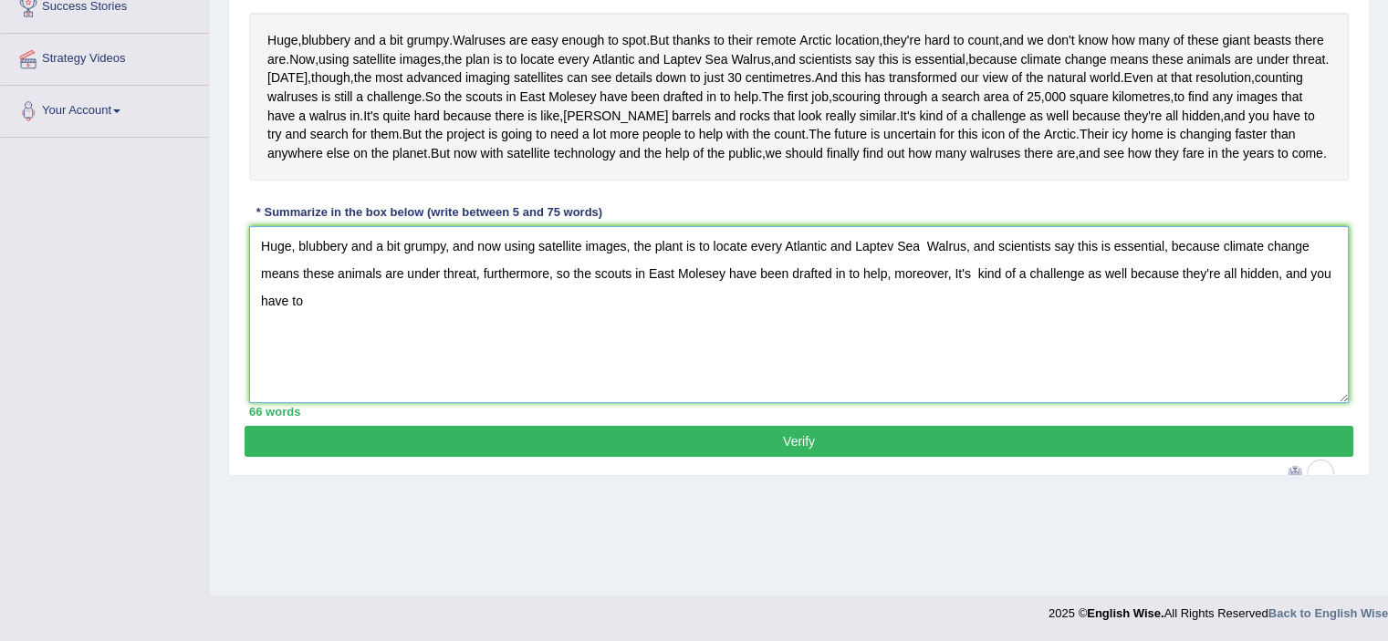
click at [972, 366] on textarea "Huge, blubbery and a bit grumpy, and now using satellite images, the plant is t…" at bounding box center [798, 314] width 1099 height 177
click at [1207, 362] on textarea "Huge, blubbery and a bit grumpy, and now using satellite images, the plant is t…" at bounding box center [798, 314] width 1099 height 177
click at [361, 400] on textarea "Huge, blubbery and a bit grumpy, and now using satellite images, the plant is t…" at bounding box center [798, 314] width 1099 height 177
click at [296, 335] on textarea "Huge, blubbery and a bit grumpy, and now using satellite images, the plant is t…" at bounding box center [798, 314] width 1099 height 177
click at [682, 335] on textarea "Huge, blubbery and a bit grumpy, and now using satellite images, the plant is t…" at bounding box center [798, 314] width 1099 height 177
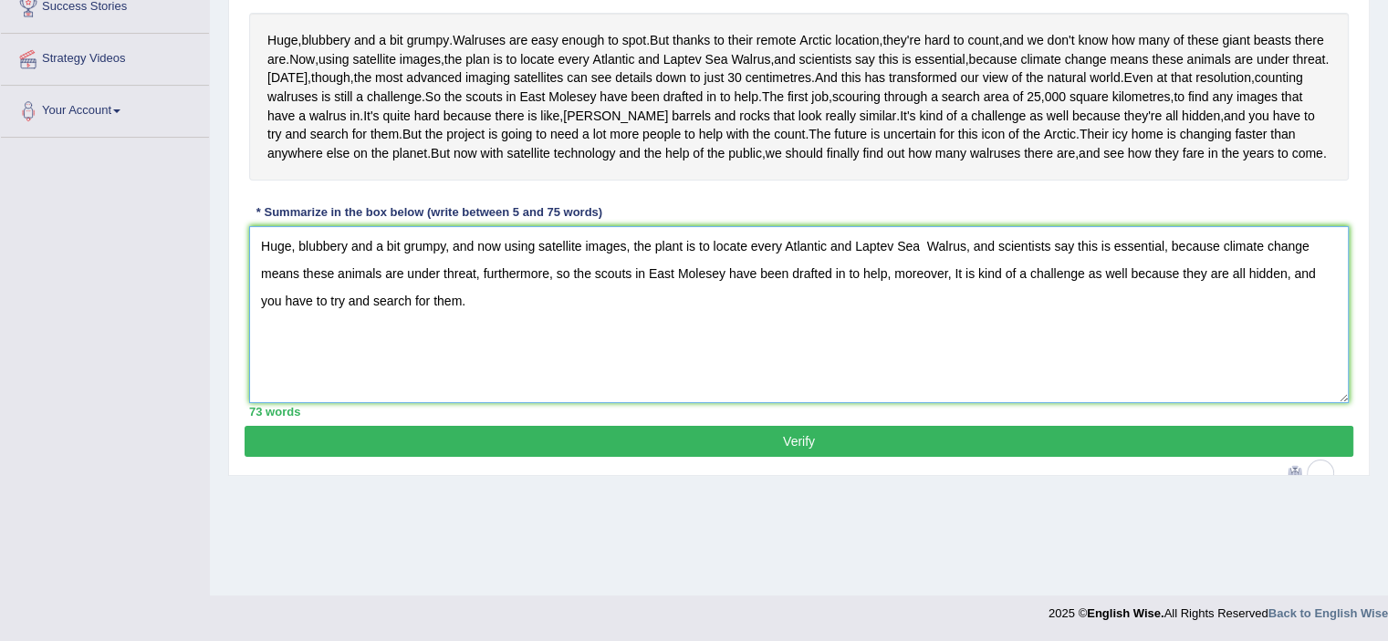
click at [702, 343] on textarea "Huge, blubbery and a bit grumpy, and now using satellite images, the plant is t…" at bounding box center [798, 314] width 1099 height 177
click at [680, 335] on textarea "Huge, blubbery and a bit grumpy, and now using satellite images, the plant is t…" at bounding box center [798, 314] width 1099 height 177
click at [916, 335] on textarea "Huge, blubbery and a bit grumpy, and now using satellite images, the plan is to…" at bounding box center [798, 314] width 1099 height 177
click at [282, 340] on textarea "Huge, blubbery and a bit grumpy, and now using satellite images, the plan is to…" at bounding box center [798, 314] width 1099 height 177
type textarea "Huge, blubbery and a bit grumpy, and now using satellite images, the plan is to…"
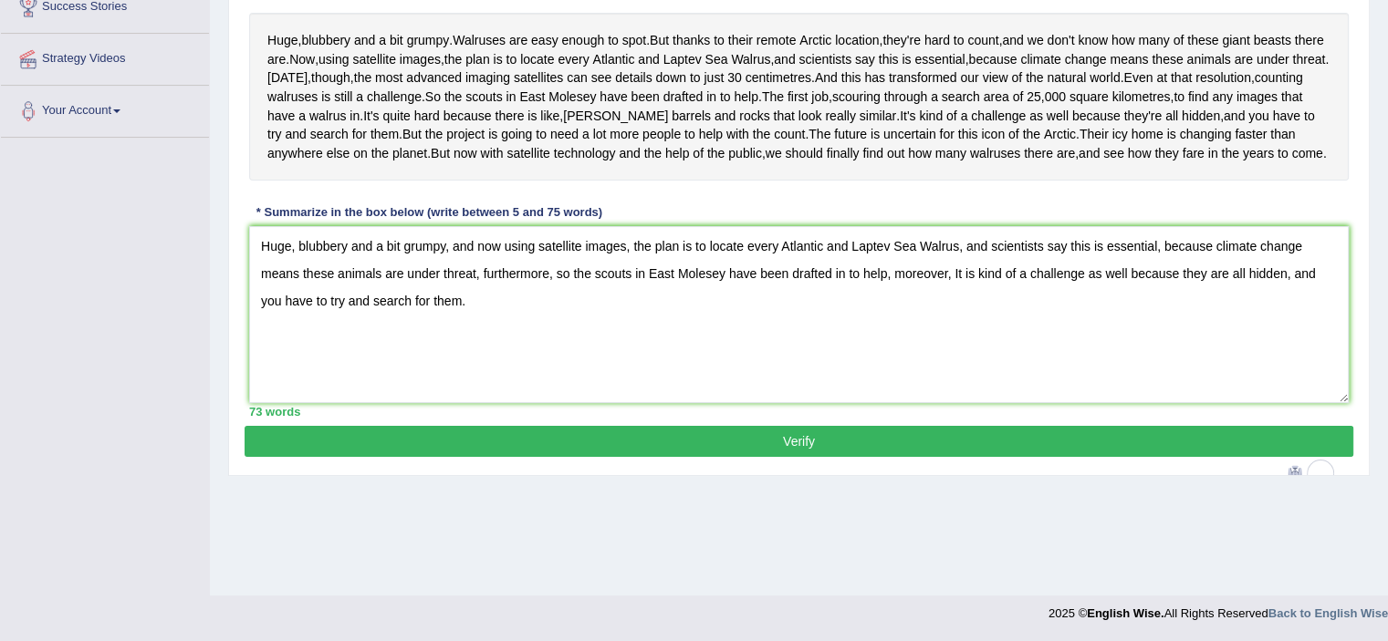
click at [699, 457] on button "Verify" at bounding box center [799, 441] width 1109 height 31
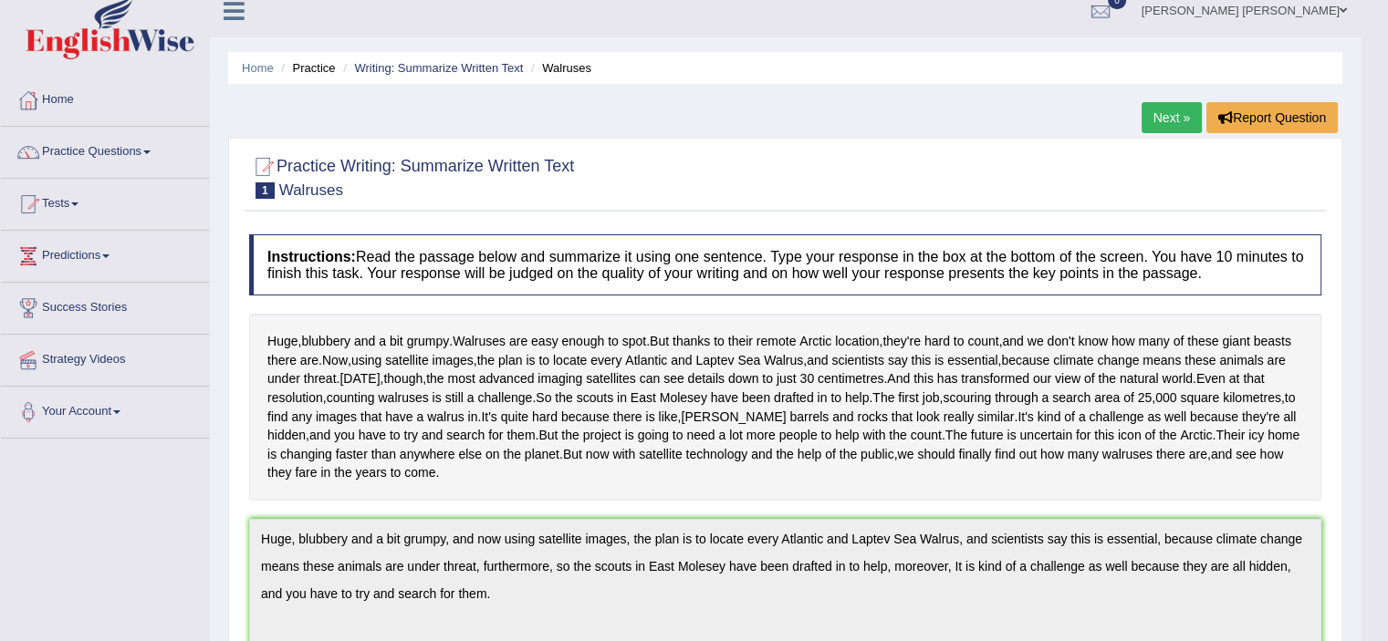
scroll to position [0, 0]
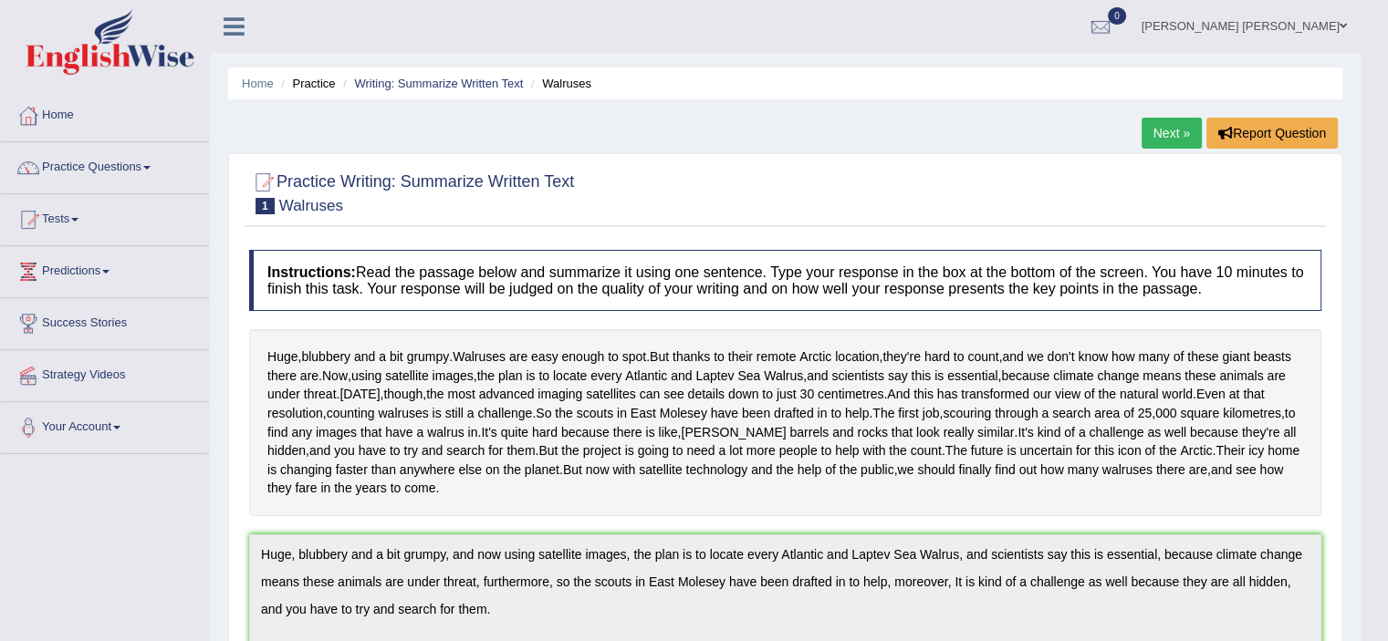
click at [1155, 130] on link "Next »" at bounding box center [1171, 133] width 60 height 31
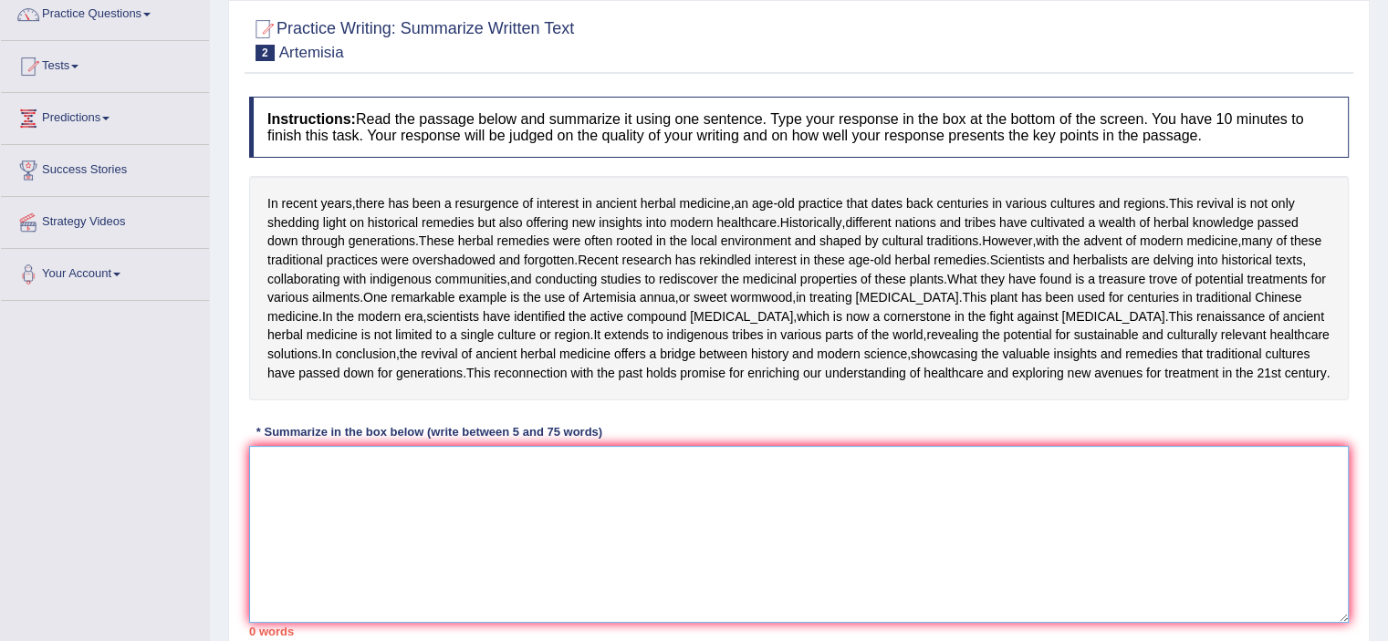
click at [376, 605] on textarea at bounding box center [798, 534] width 1099 height 177
click at [264, 596] on textarea "historically" at bounding box center [798, 534] width 1099 height 177
click at [338, 596] on textarea "Historically" at bounding box center [798, 534] width 1099 height 177
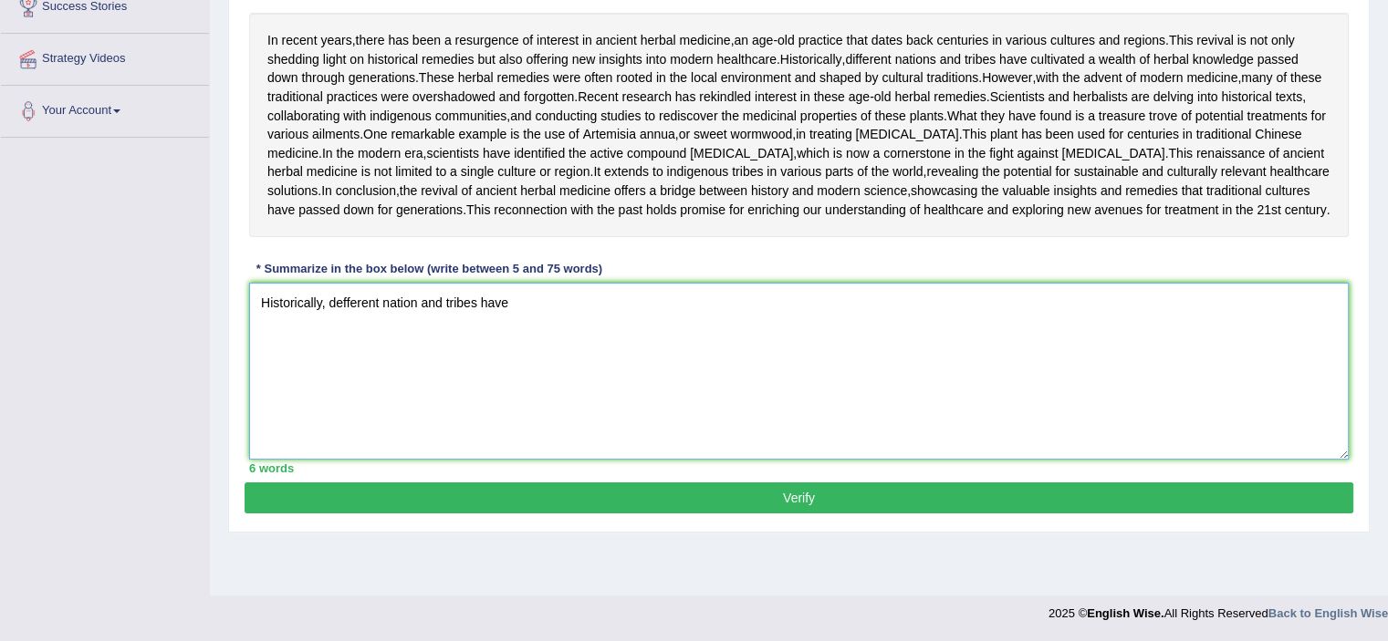
scroll to position [396, 0]
click at [438, 345] on textarea "Historically, defferent nation and tribes have" at bounding box center [798, 371] width 1099 height 177
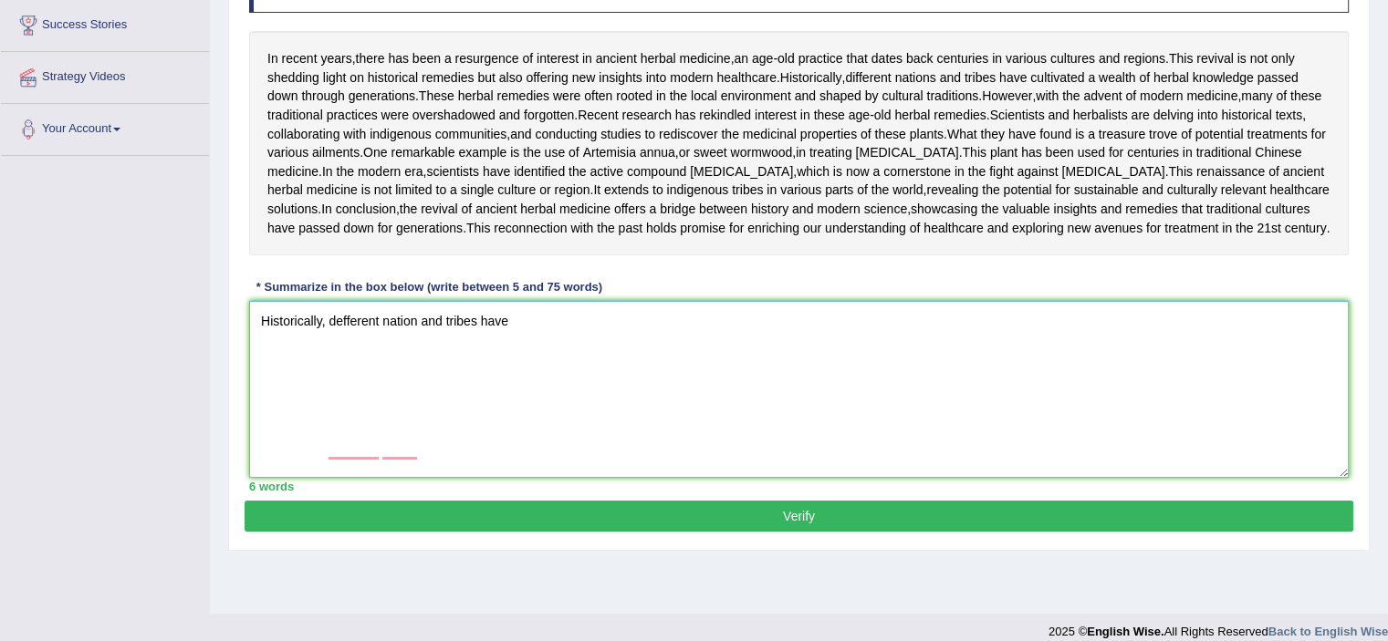
scroll to position [300, 0]
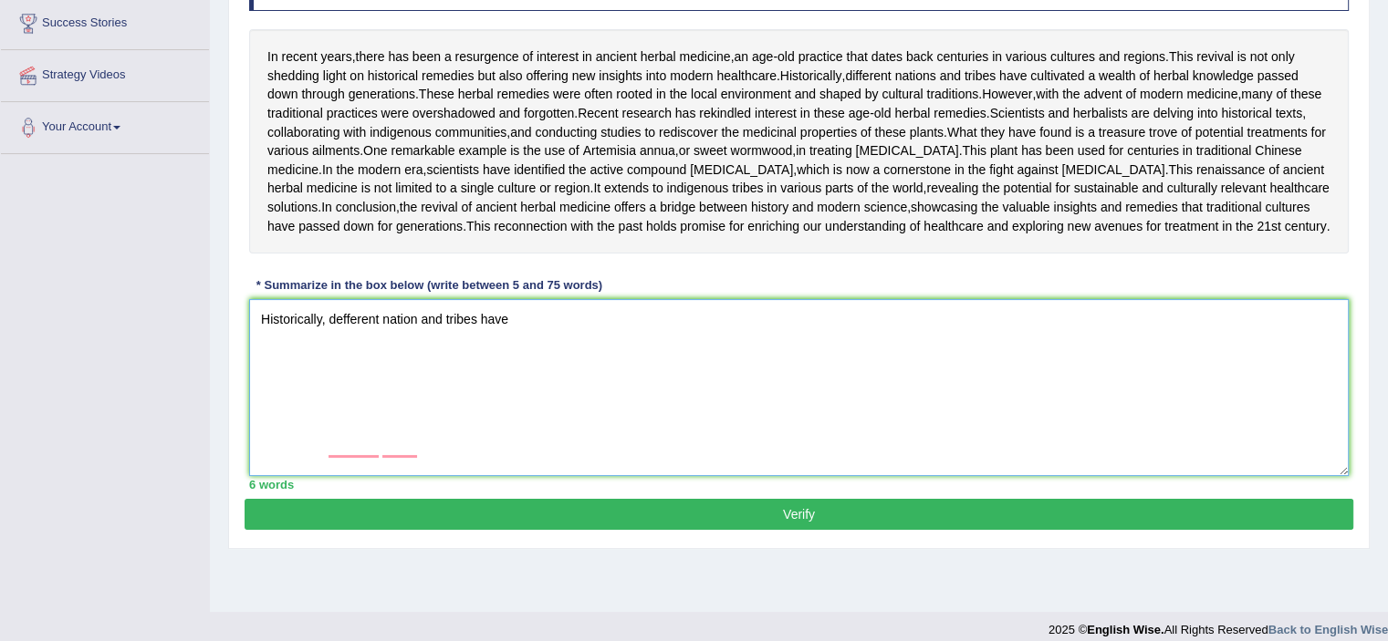
click at [333, 476] on textarea "Historically, defferent nation and tribes have" at bounding box center [798, 387] width 1099 height 177
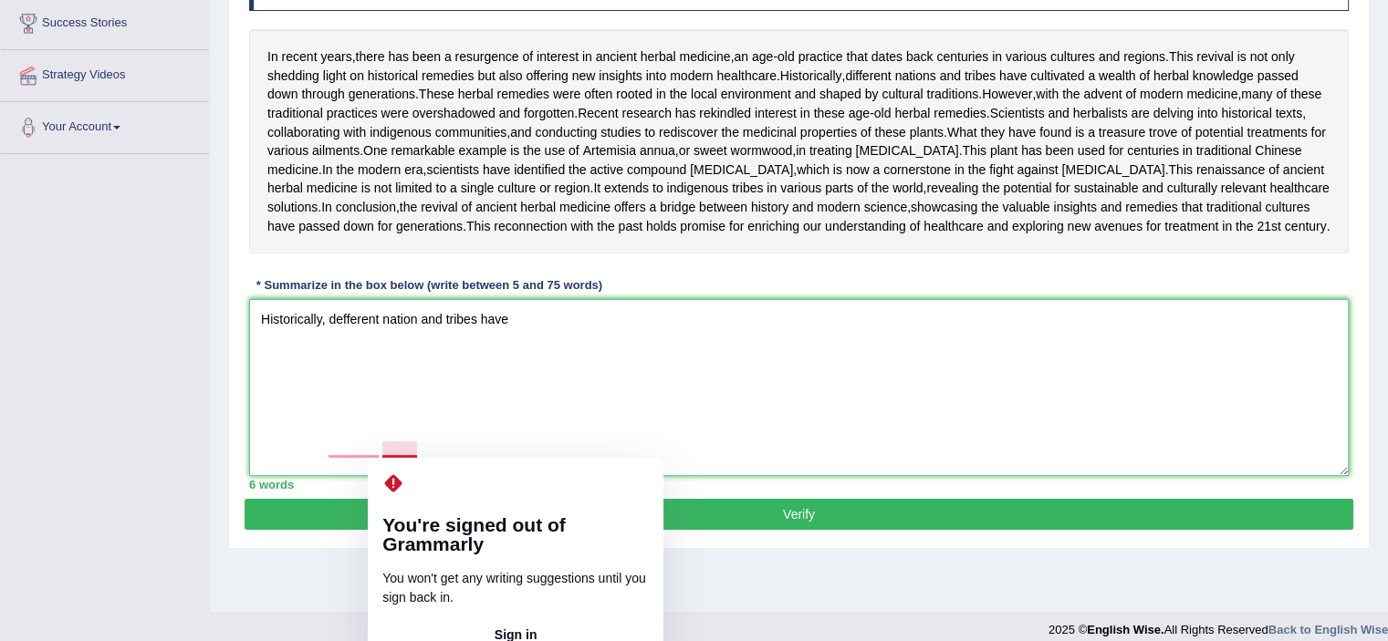
click at [416, 449] on textarea "Historically, defferent nation and tribes have" at bounding box center [798, 387] width 1099 height 177
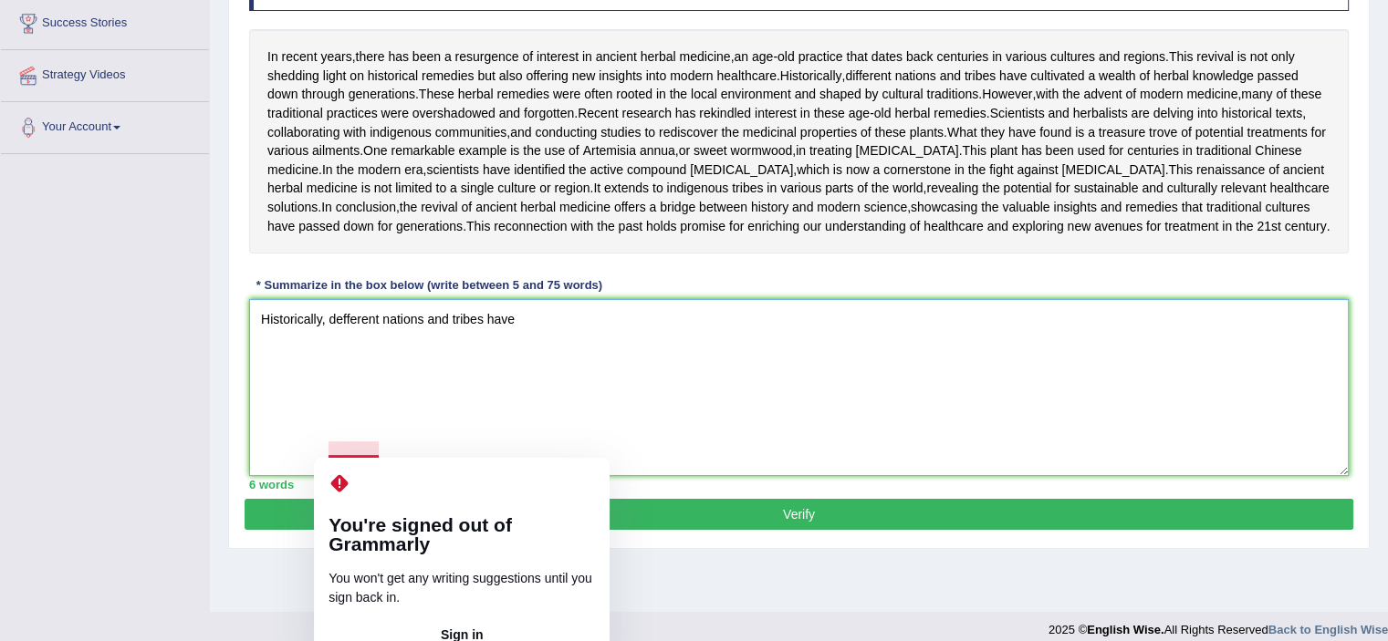
click at [339, 448] on textarea "Historically, defferent nations and tribes have" at bounding box center [798, 387] width 1099 height 177
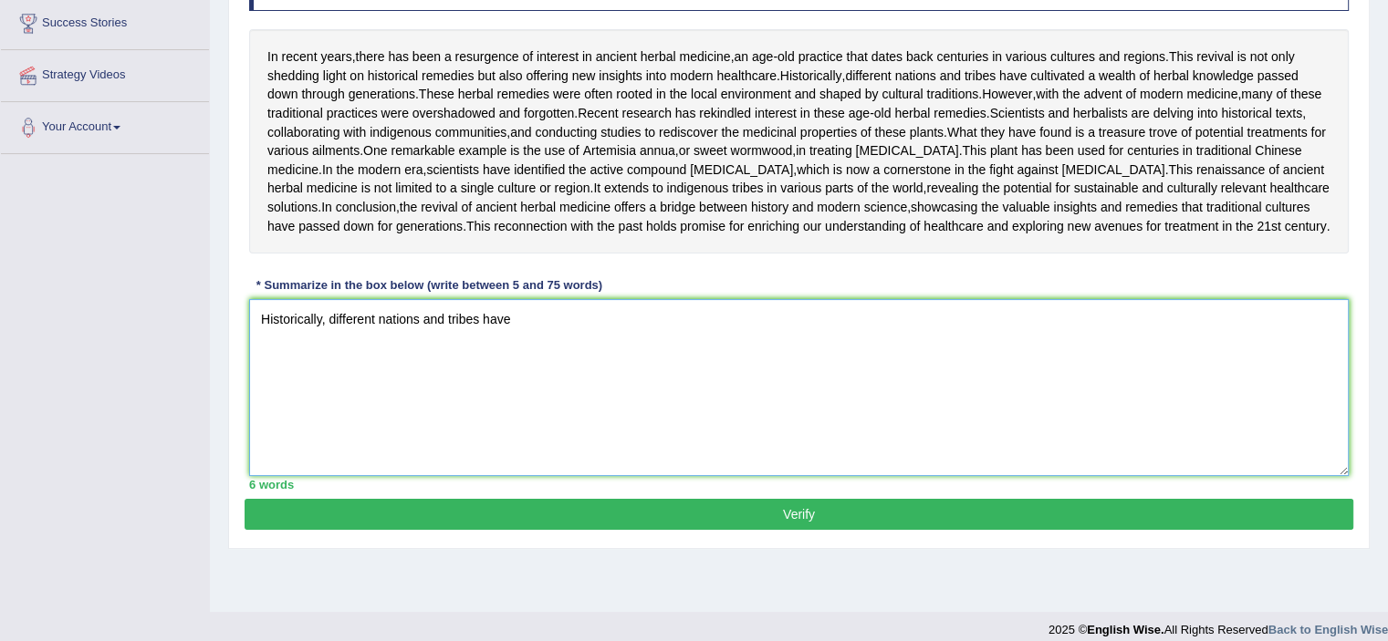
click at [536, 441] on textarea "Historically, different nations and tribes have" at bounding box center [798, 387] width 1099 height 177
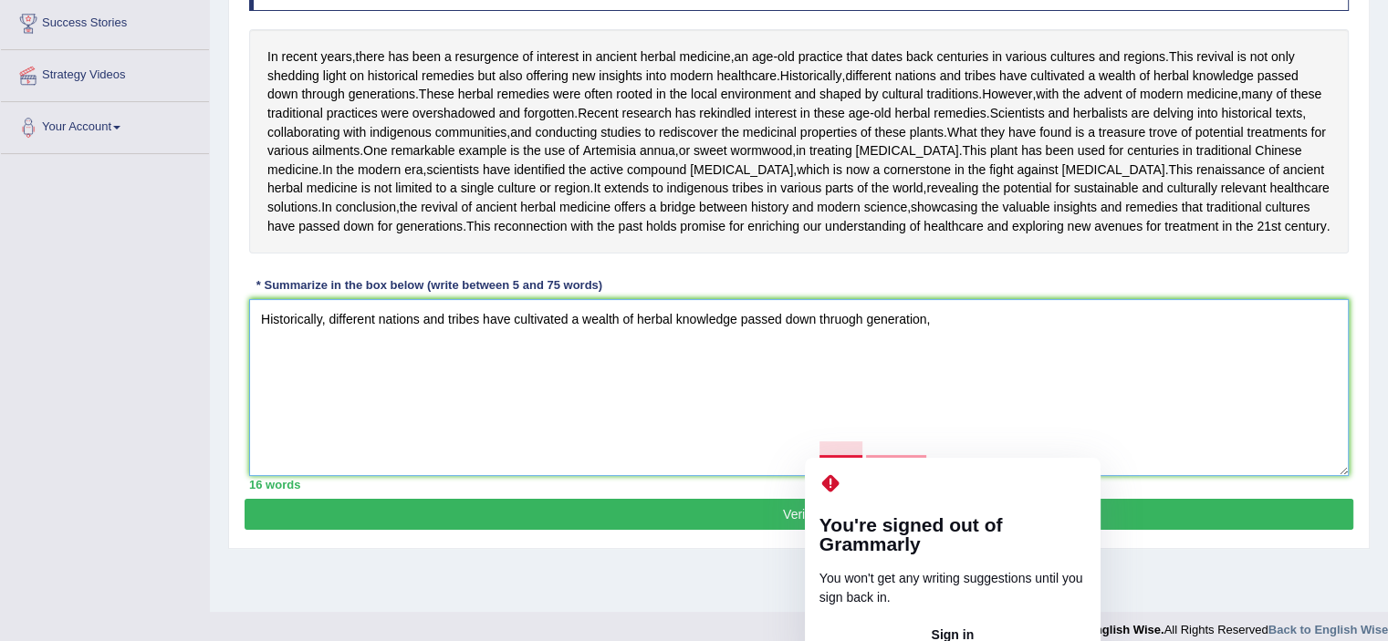
click at [845, 444] on textarea "Historically, different nations and tribes have cultivated a wealth of herbal k…" at bounding box center [798, 387] width 1099 height 177
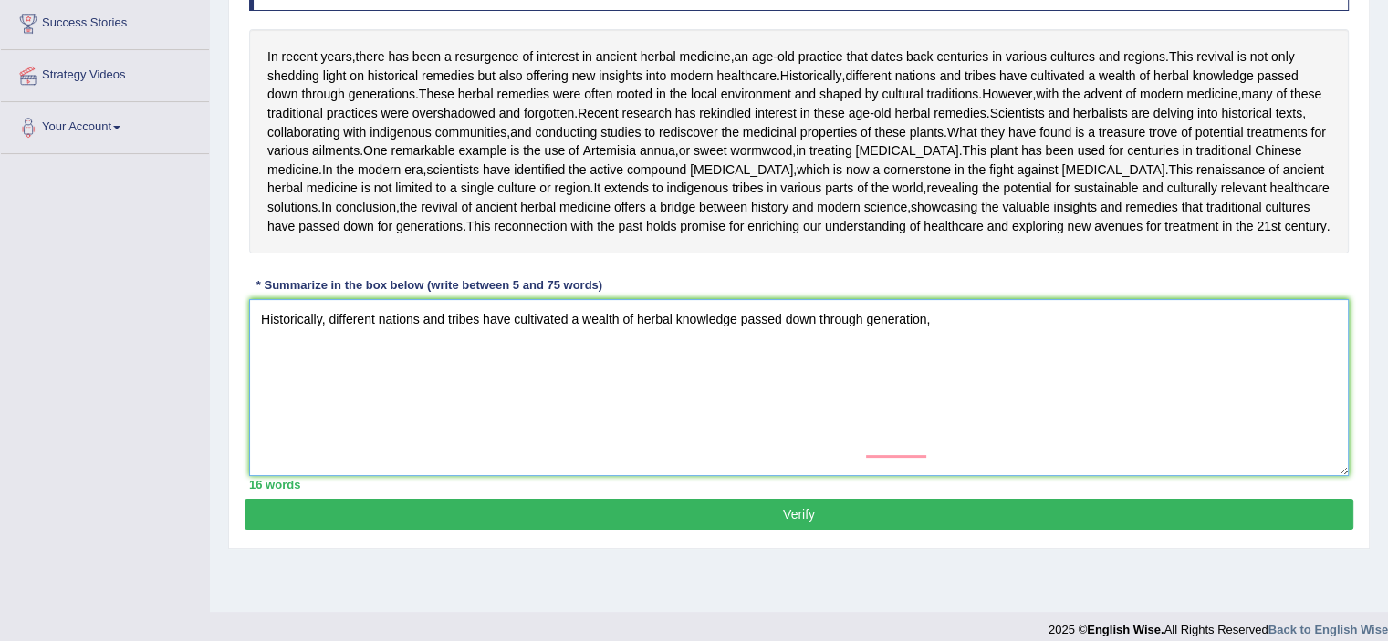
click at [926, 444] on textarea "Historically, different nations and tribes have cultivated a wealth of herbal k…" at bounding box center [798, 387] width 1099 height 177
click at [950, 450] on textarea "Historically, different nations and tribes have cultivated a wealth of herbal k…" at bounding box center [798, 387] width 1099 height 177
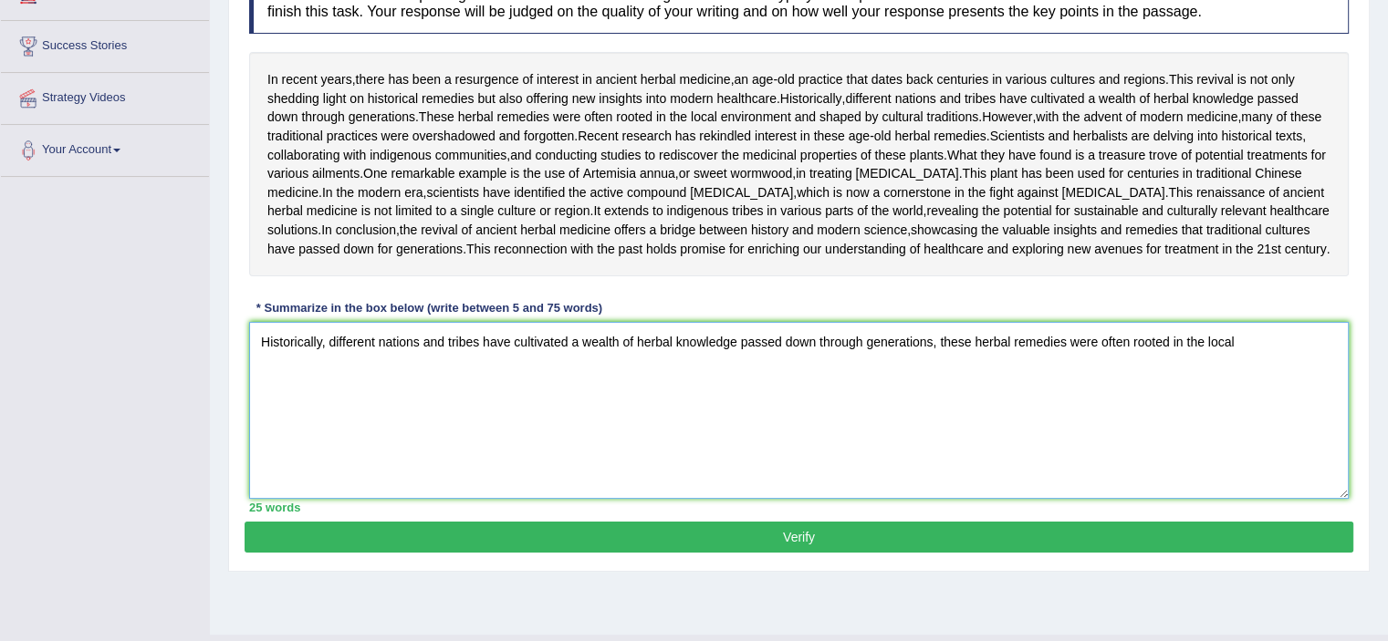
scroll to position [278, 0]
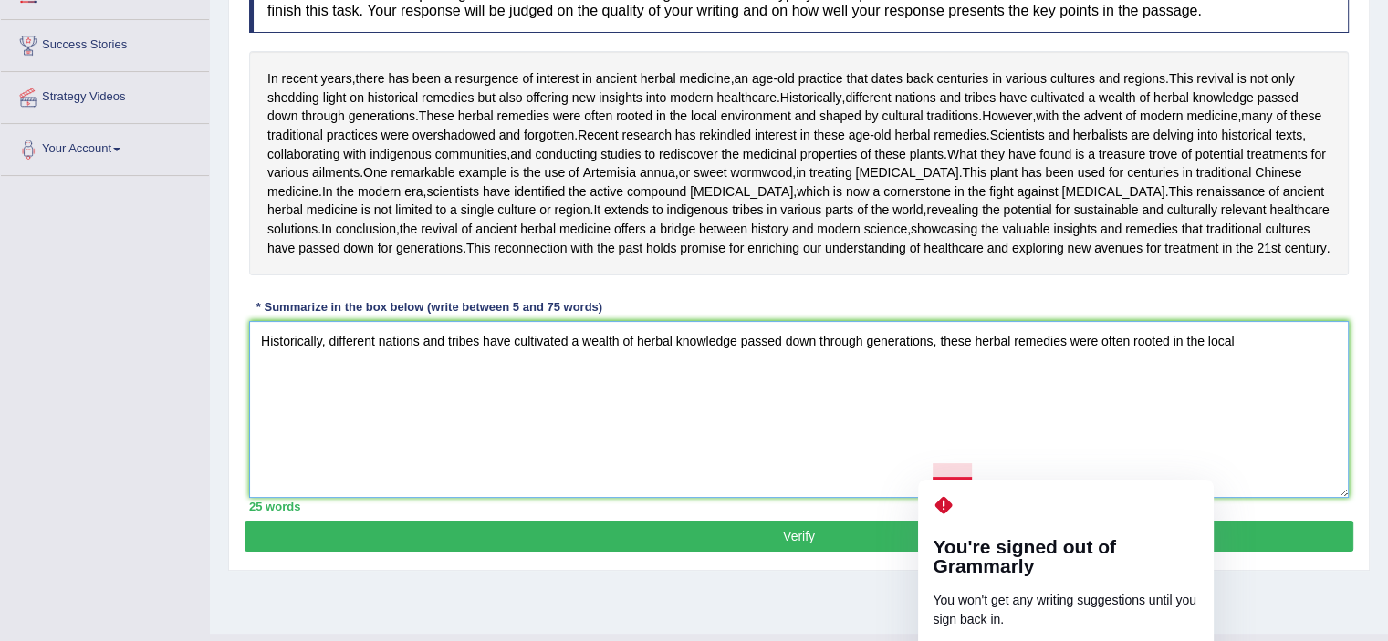
click at [955, 468] on textarea "Historically, different nations and tribes have cultivated a wealth of herbal k…" at bounding box center [798, 409] width 1099 height 177
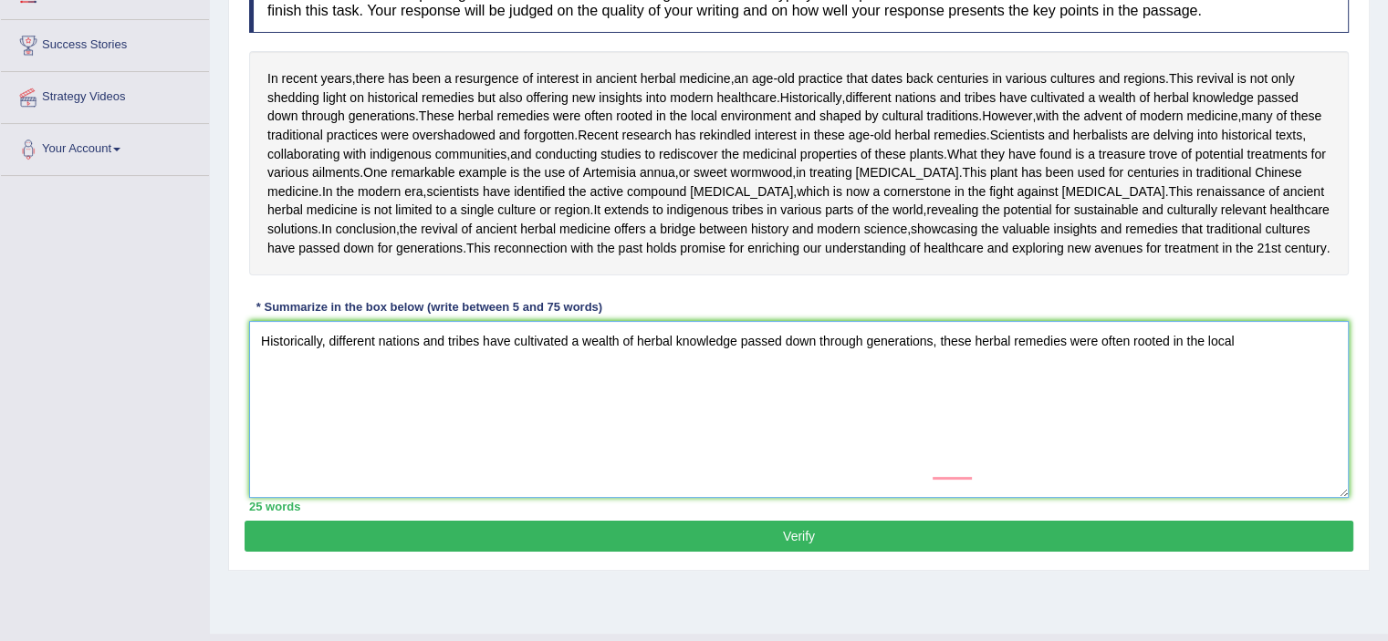
click at [902, 498] on textarea "Historically, different nations and tribes have cultivated a wealth of herbal k…" at bounding box center [798, 409] width 1099 height 177
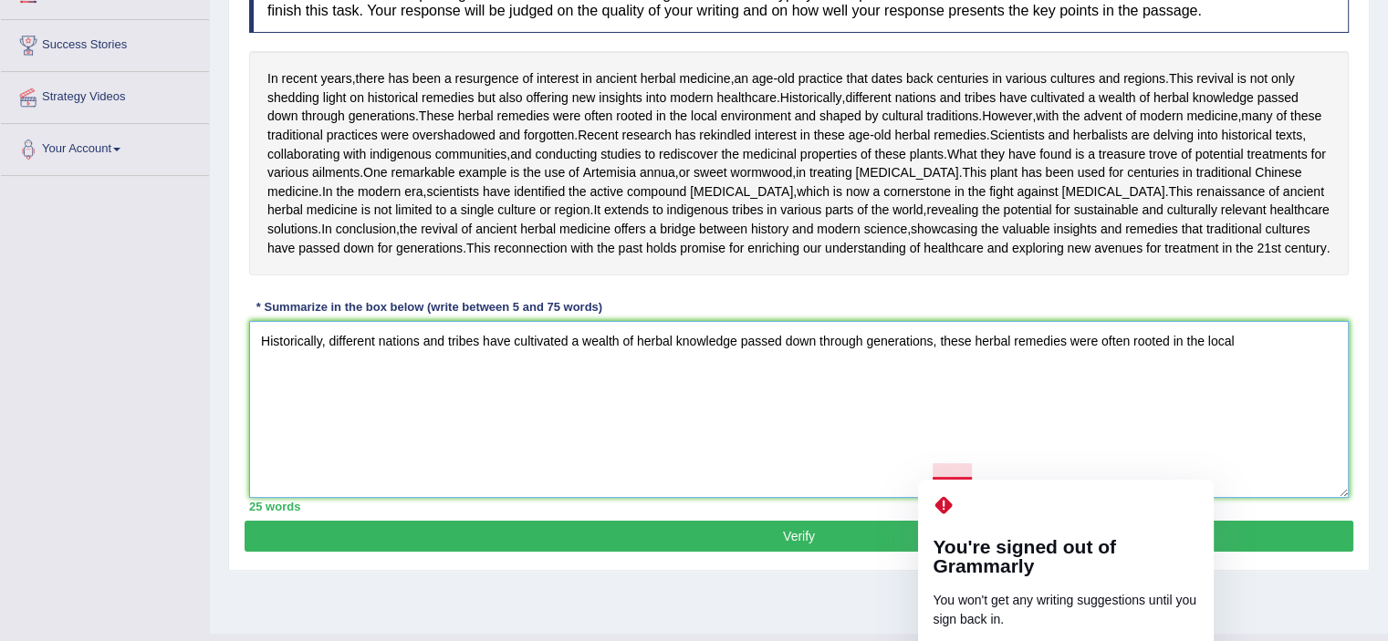
click at [935, 470] on textarea "Historically, different nations and tribes have cultivated a wealth of herbal k…" at bounding box center [798, 409] width 1099 height 177
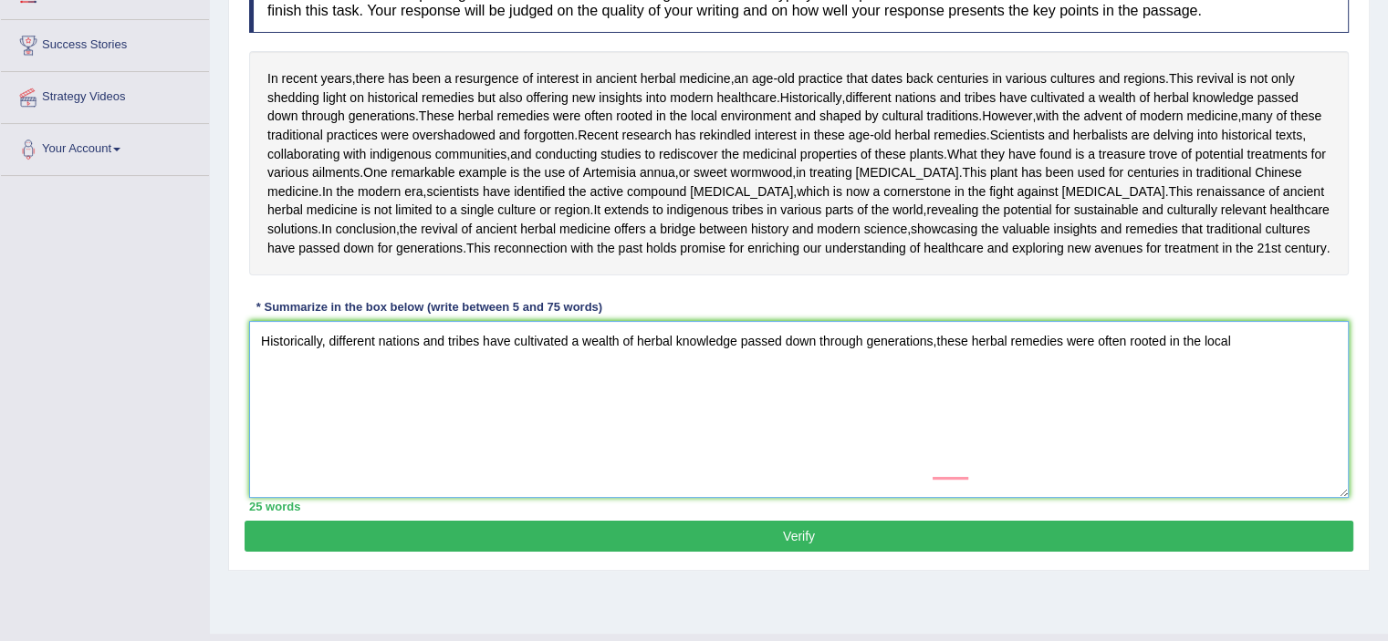
click at [1255, 468] on textarea "Historically, different nations and tribes have cultivated a wealth of herbal k…" at bounding box center [798, 409] width 1099 height 177
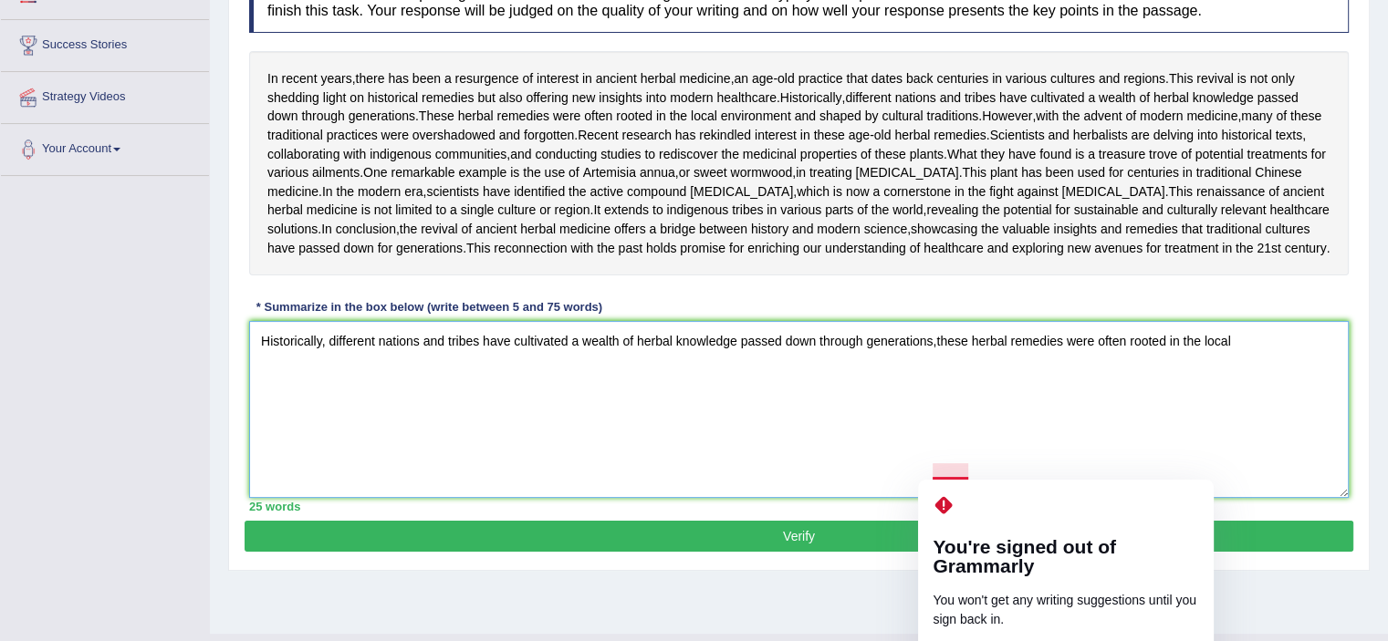
click at [901, 492] on textarea "Historically, different nations and tribes have cultivated a wealth of herbal k…" at bounding box center [798, 409] width 1099 height 177
click at [877, 498] on textarea "Historically, different nations and tribes have cultivated a wealth of herbal k…" at bounding box center [798, 409] width 1099 height 177
click at [933, 469] on textarea "Historically, different nations and tribes have cultivated a wealth of herbal k…" at bounding box center [798, 409] width 1099 height 177
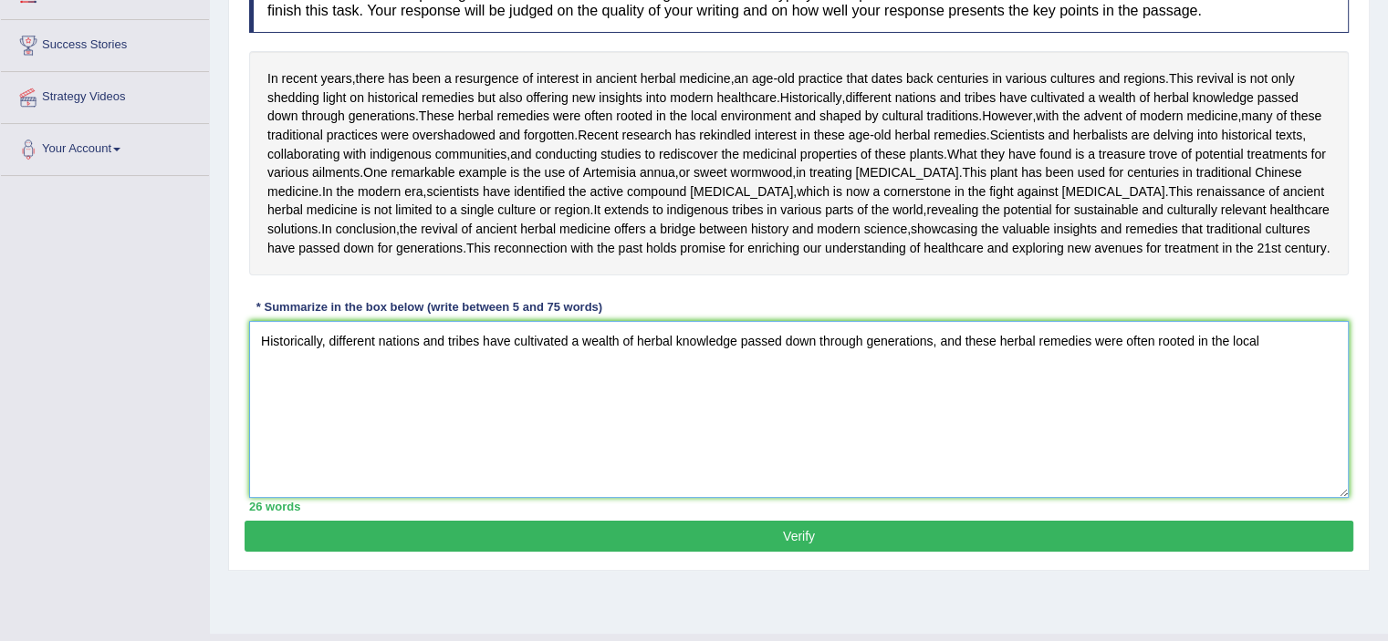
click at [1269, 474] on textarea "Historically, different nations and tribes have cultivated a wealth of herbal k…" at bounding box center [798, 409] width 1099 height 177
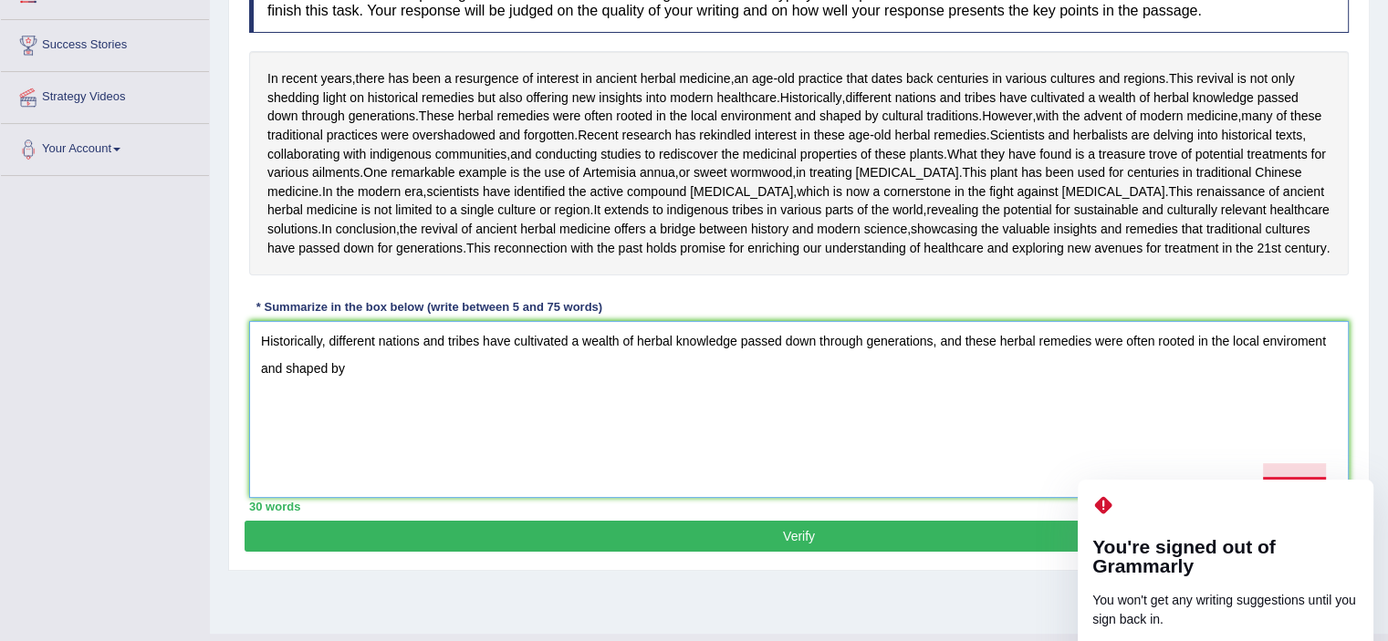
click at [1310, 474] on textarea "Historically, different nations and tribes have cultivated a wealth of herbal k…" at bounding box center [798, 409] width 1099 height 177
click at [1299, 463] on textarea "Historically, different nations and tribes have cultivated a wealth of herbal k…" at bounding box center [798, 409] width 1099 height 177
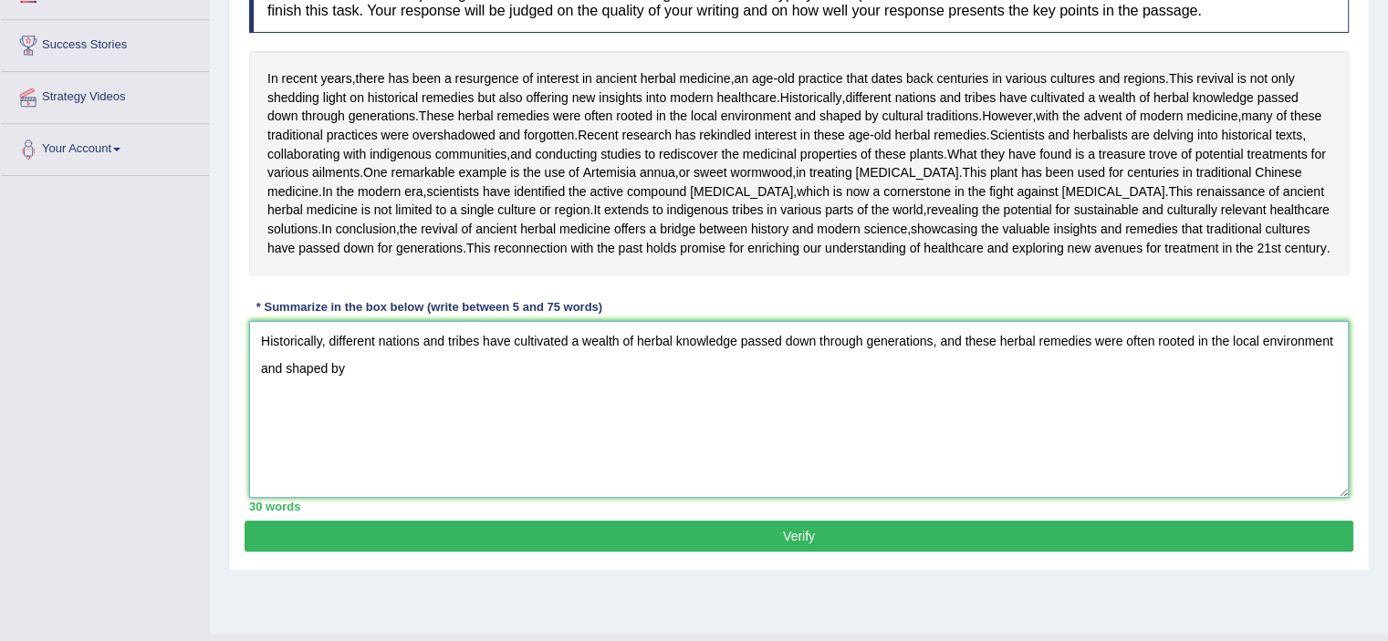
click at [401, 485] on textarea "Historically, different nations and tribes have cultivated a wealth of herbal k…" at bounding box center [798, 409] width 1099 height 177
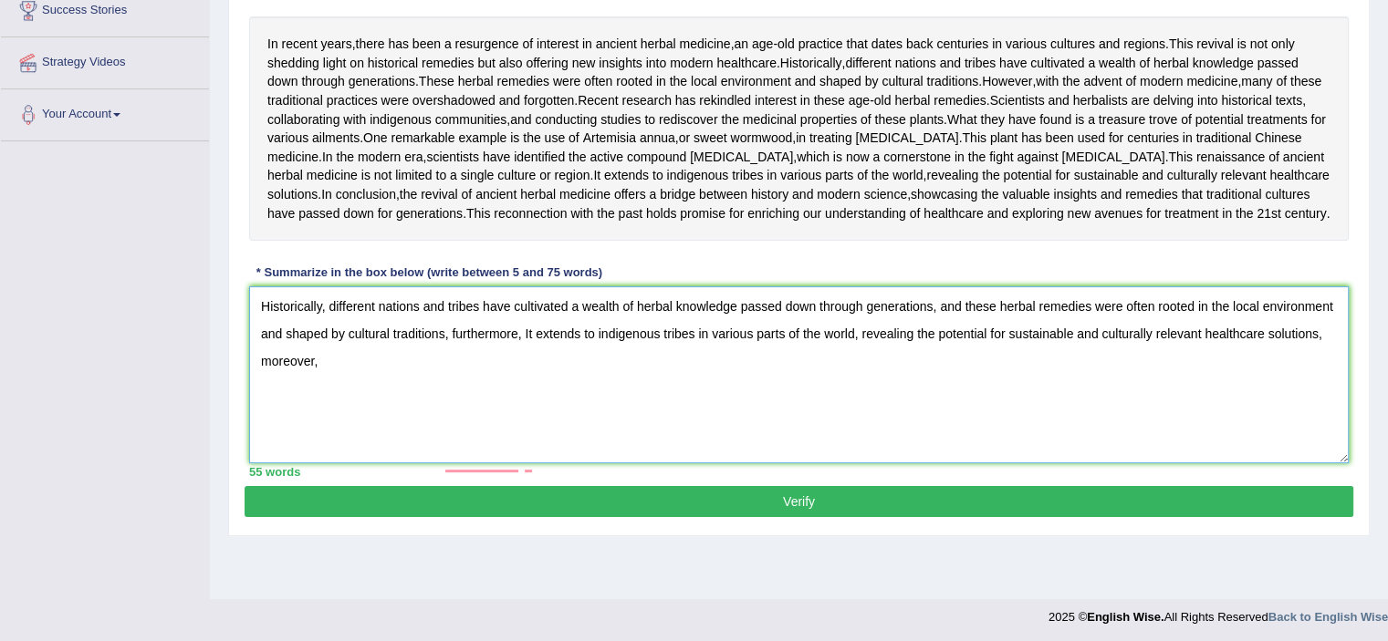
scroll to position [315, 0]
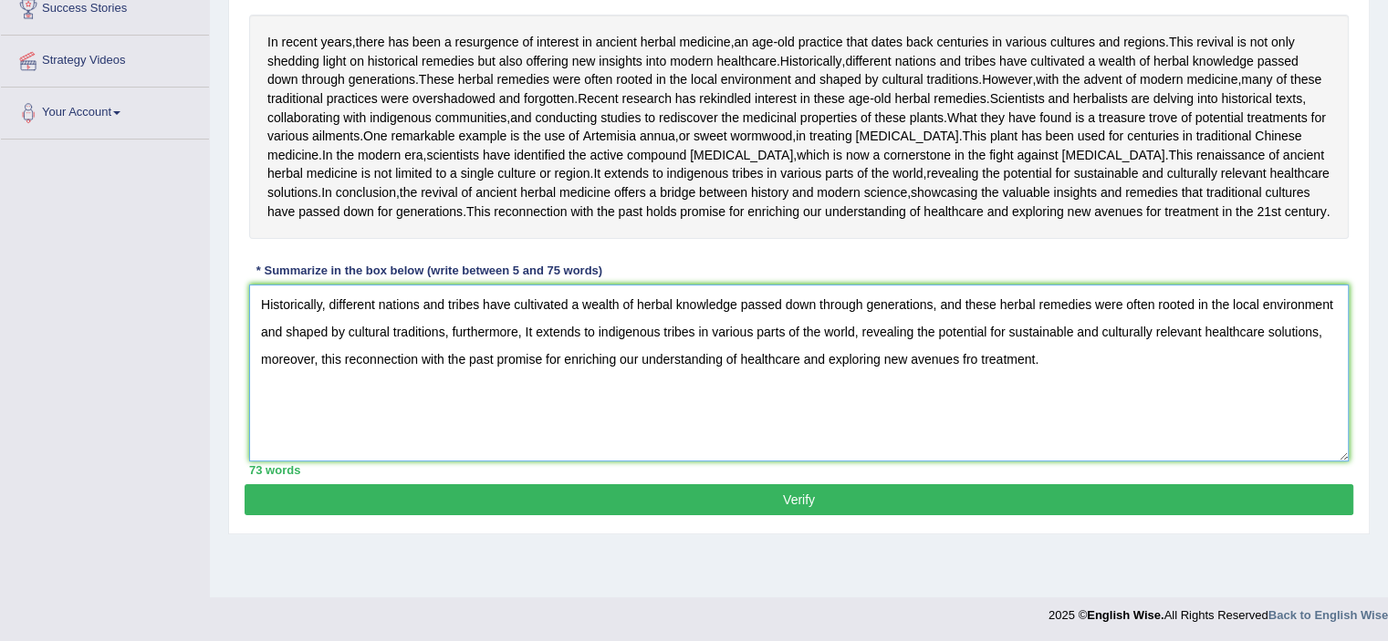
click at [977, 462] on textarea "Historically, different nations and tribes have cultivated a wealth of herbal k…" at bounding box center [798, 373] width 1099 height 177
click at [1051, 462] on textarea "Historically, different nations and tribes have cultivated a wealth of herbal k…" at bounding box center [798, 373] width 1099 height 177
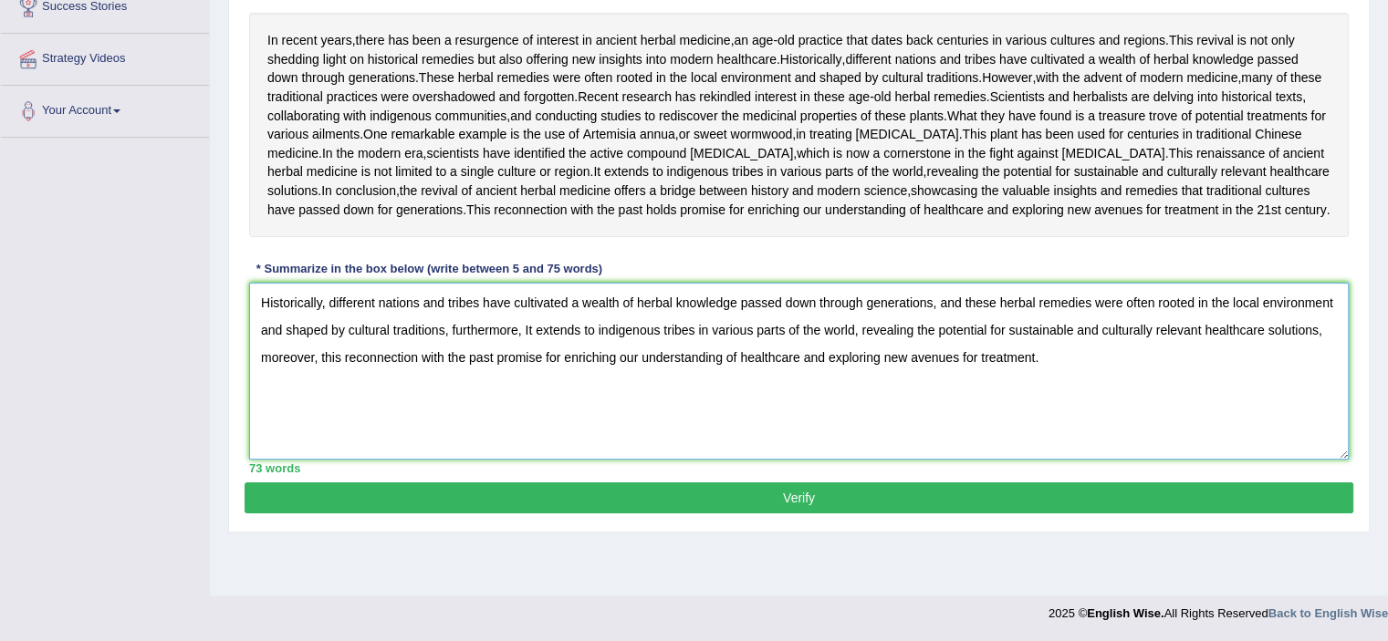
scroll to position [388, 0]
type textarea "Historically, different nations and tribes have cultivated a wealth of herbal k…"
click at [918, 514] on button "Verify" at bounding box center [799, 498] width 1109 height 31
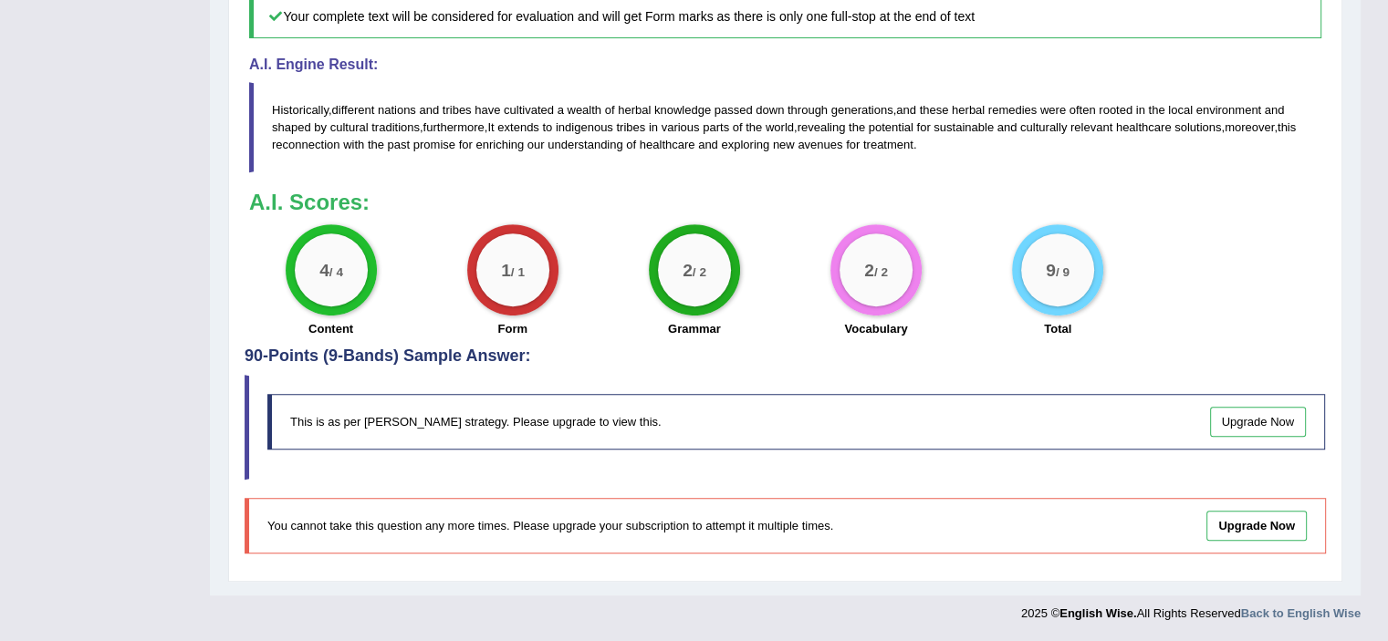
scroll to position [908, 0]
